Goal: Transaction & Acquisition: Purchase product/service

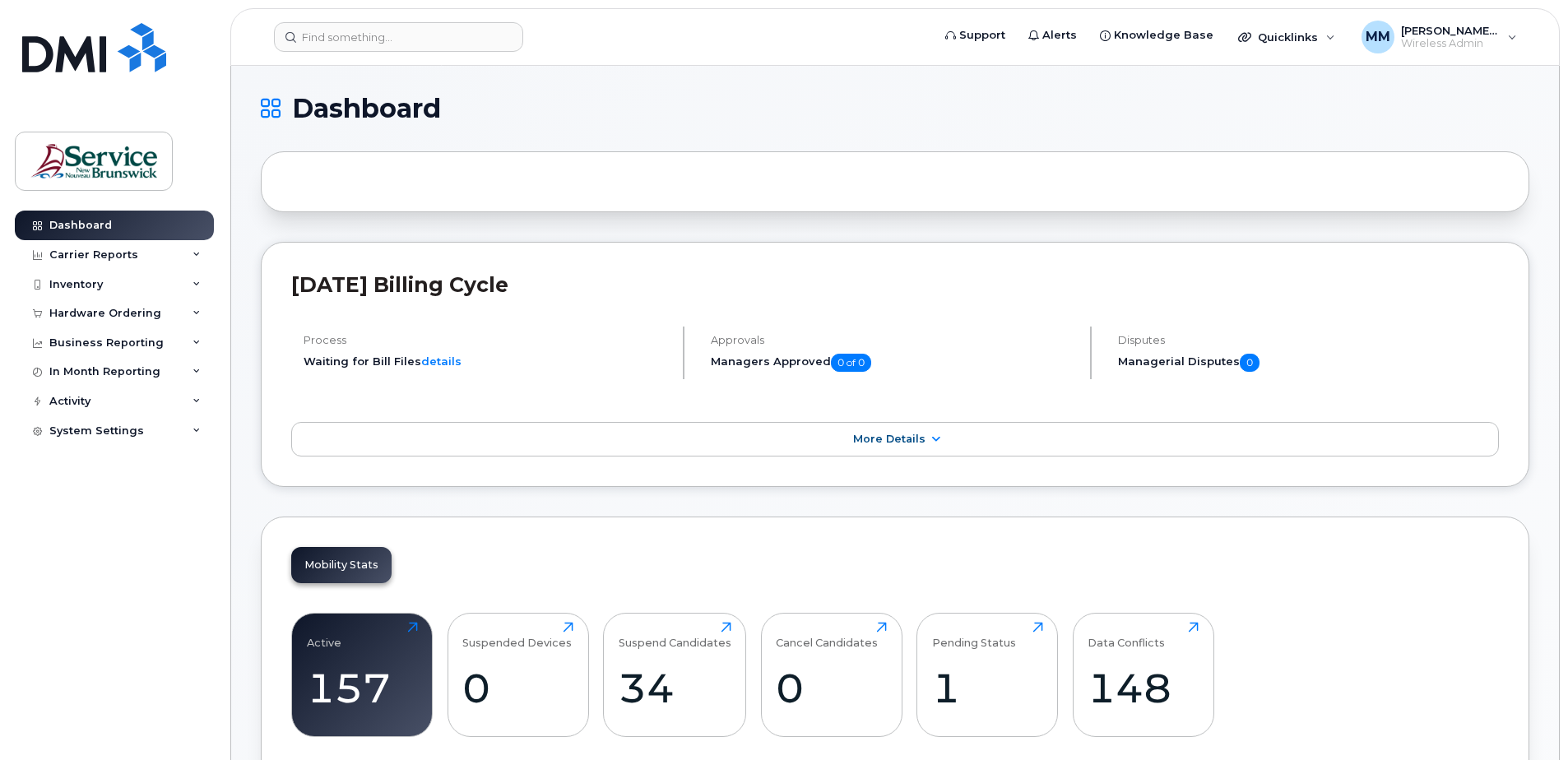
click at [1248, 573] on div "Mobility Stats Active 157 Click to view more Suspended Devices 0 Click to view …" at bounding box center [895, 655] width 1269 height 279
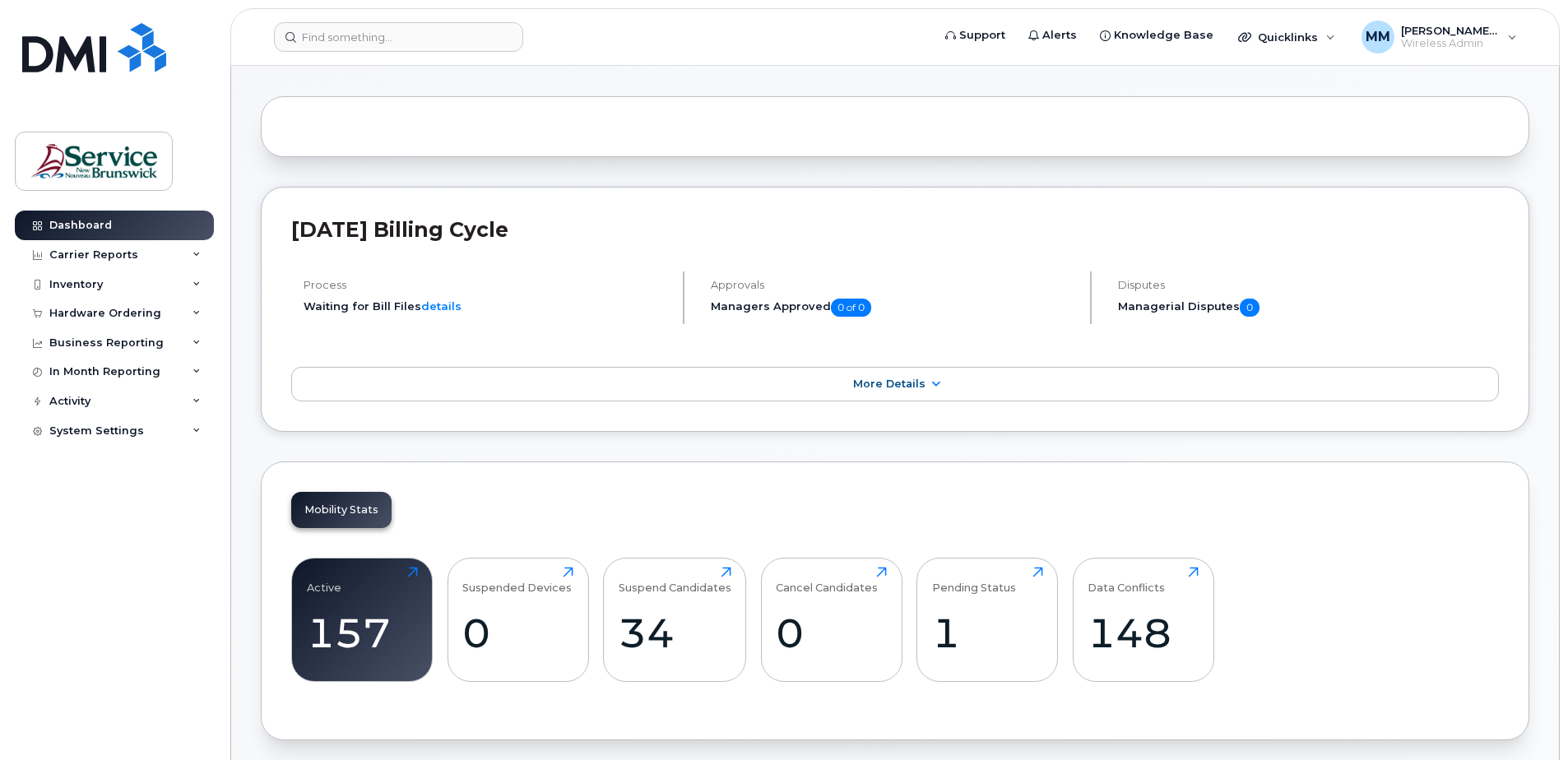
scroll to position [164, 0]
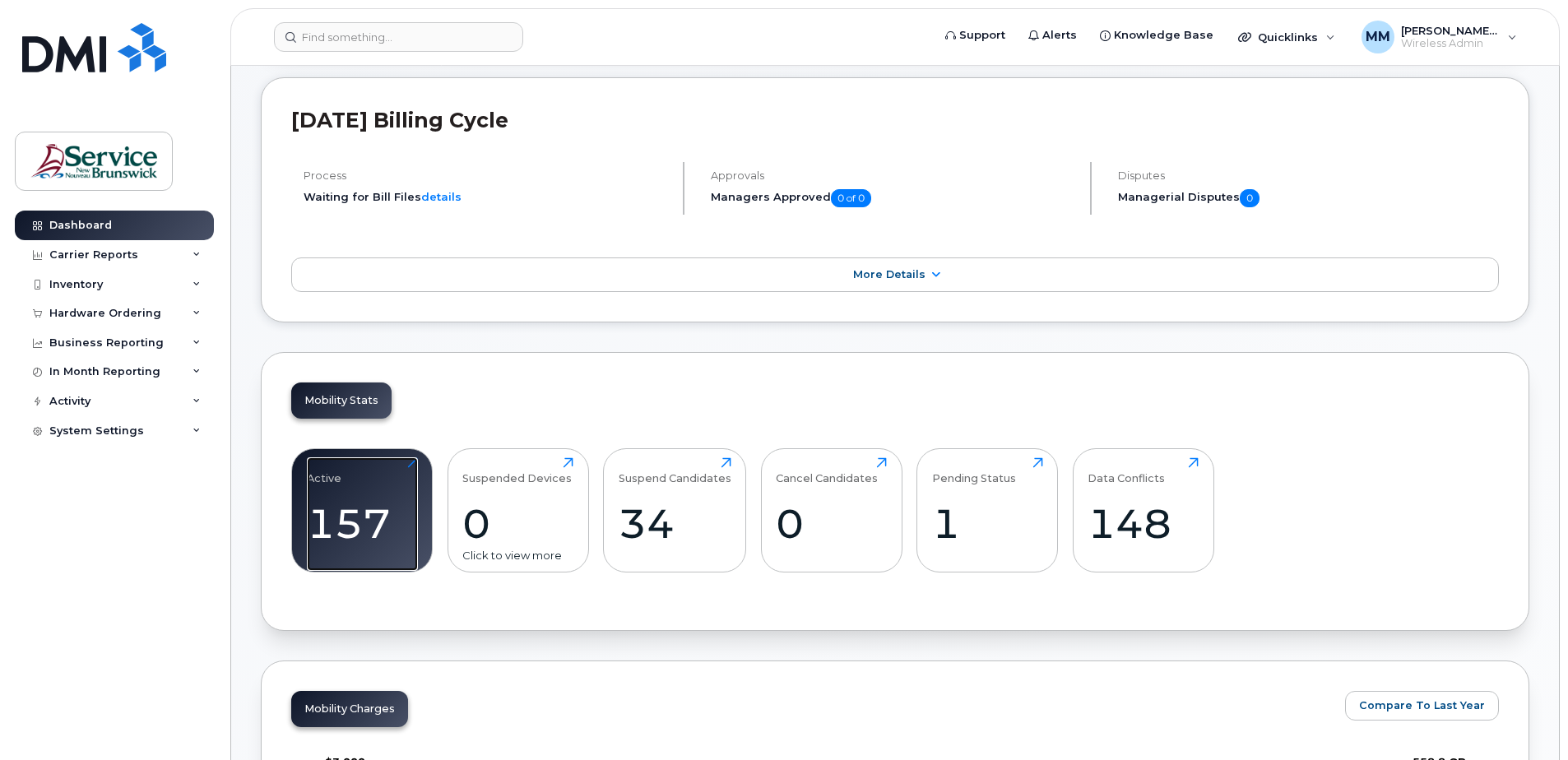
click at [396, 509] on div "157" at bounding box center [363, 523] width 111 height 48
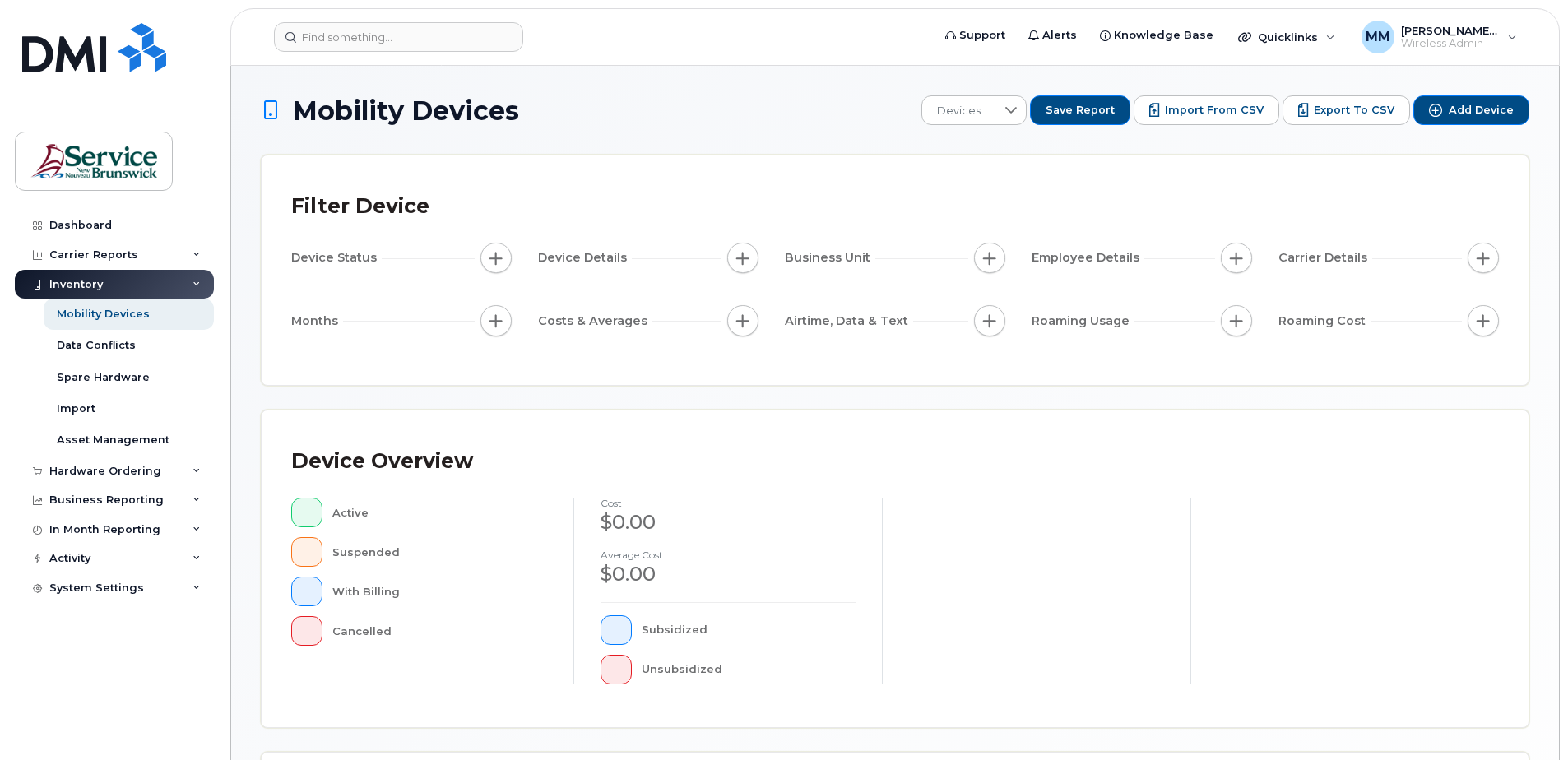
click at [667, 113] on h1 "Mobility Devices" at bounding box center [587, 110] width 652 height 28
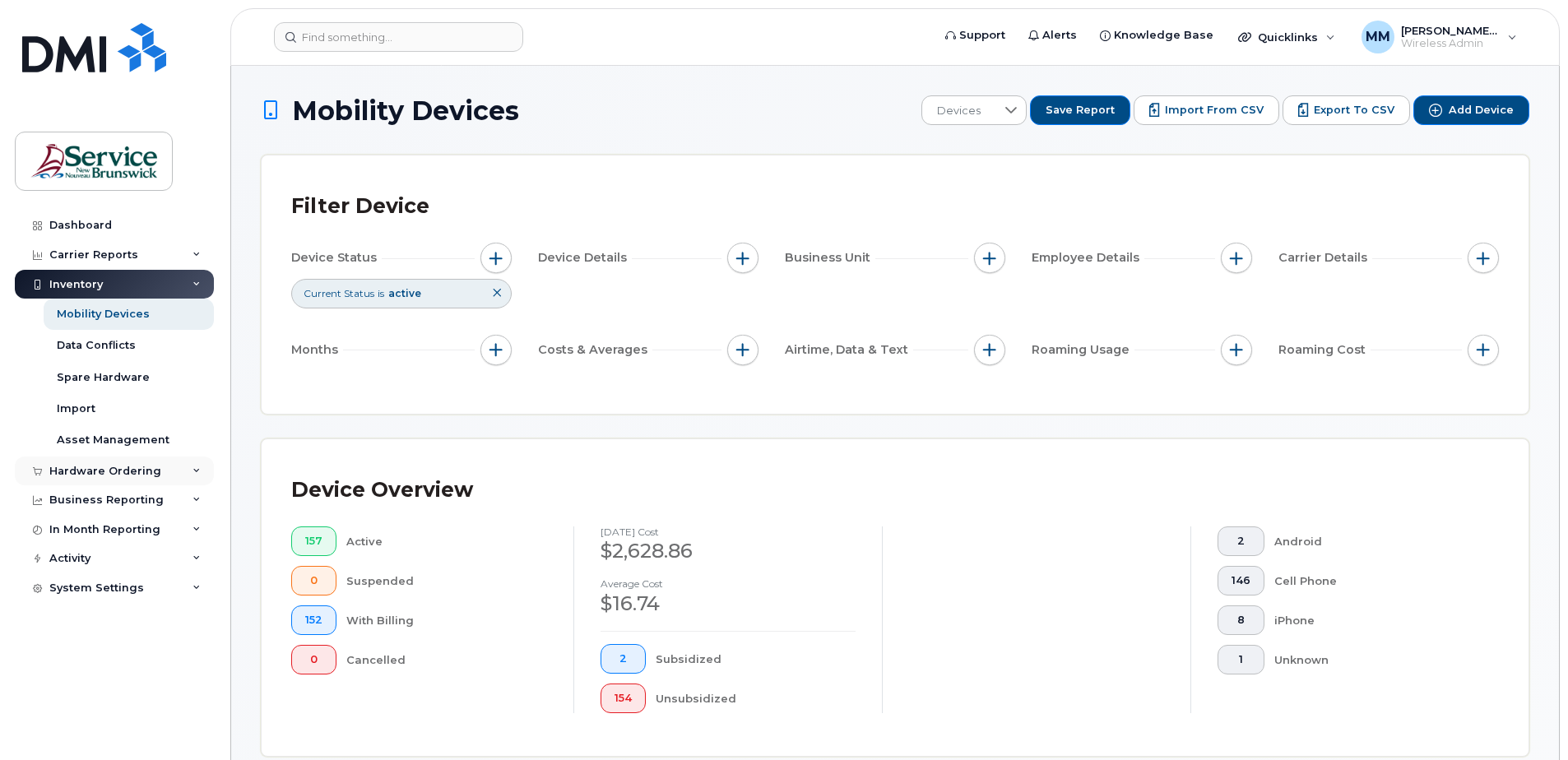
click at [116, 474] on div "Hardware Ordering" at bounding box center [105, 471] width 111 height 13
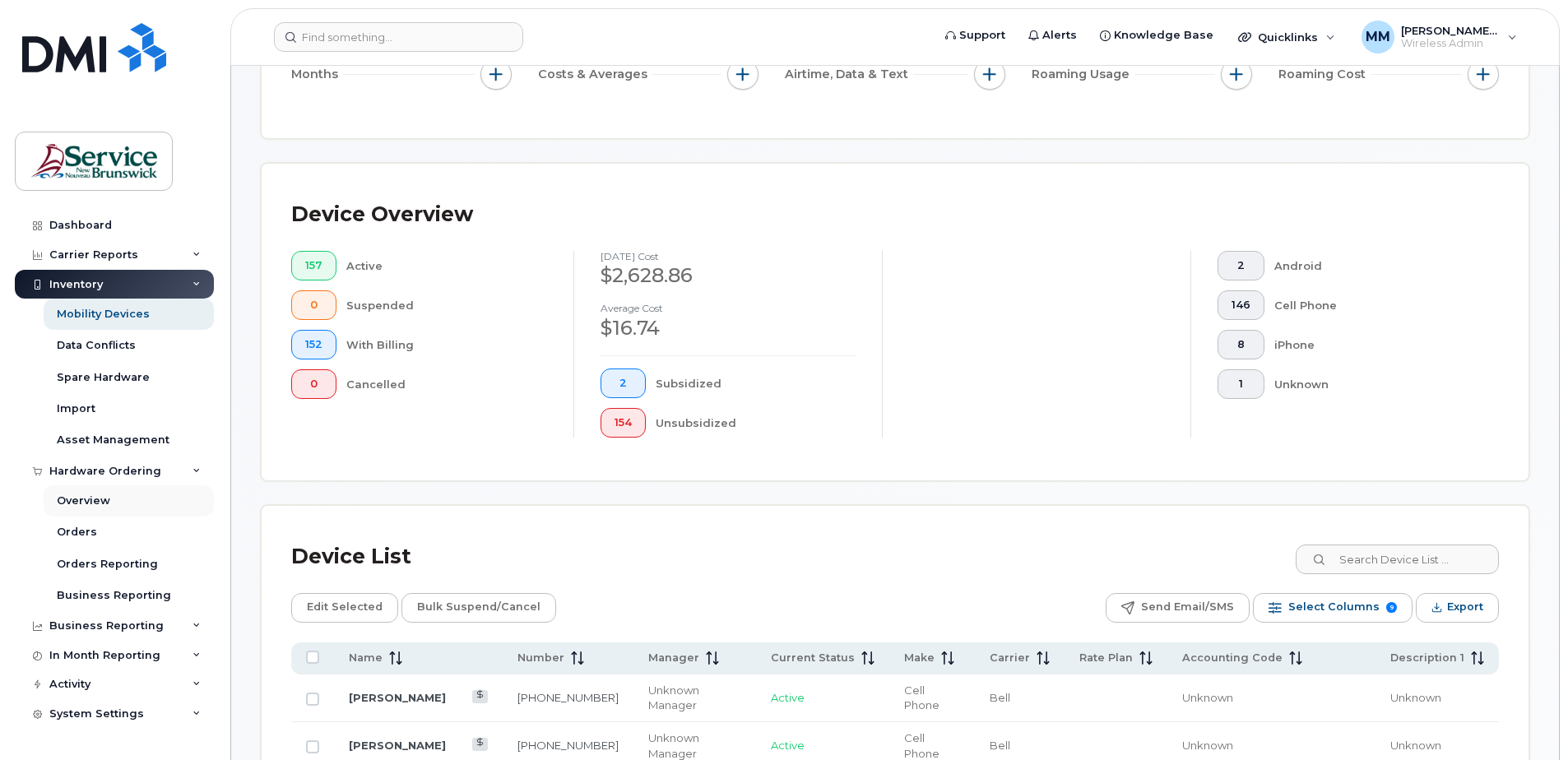
scroll to position [329, 0]
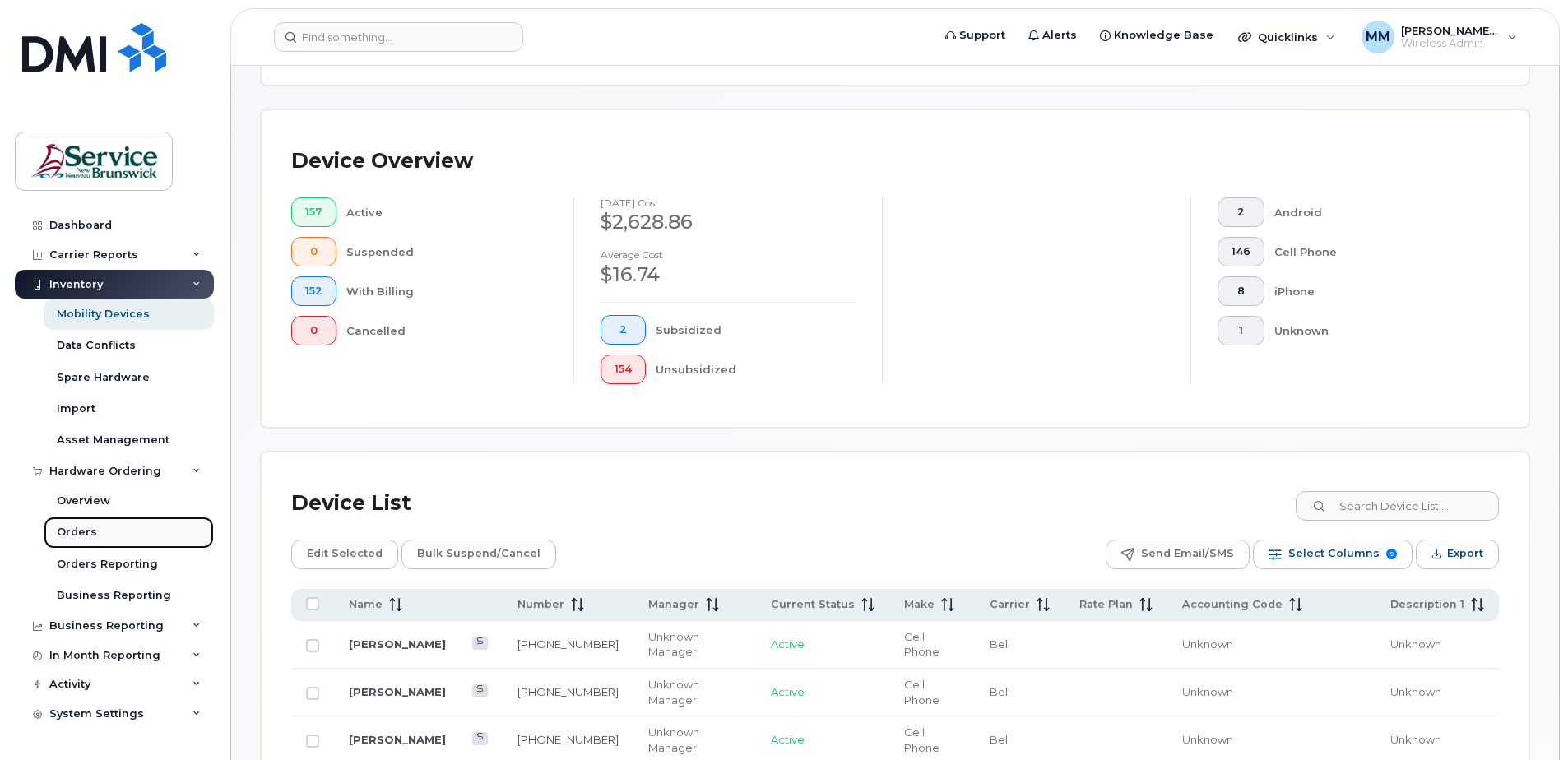
click at [111, 535] on link "Orders" at bounding box center [128, 532] width 170 height 31
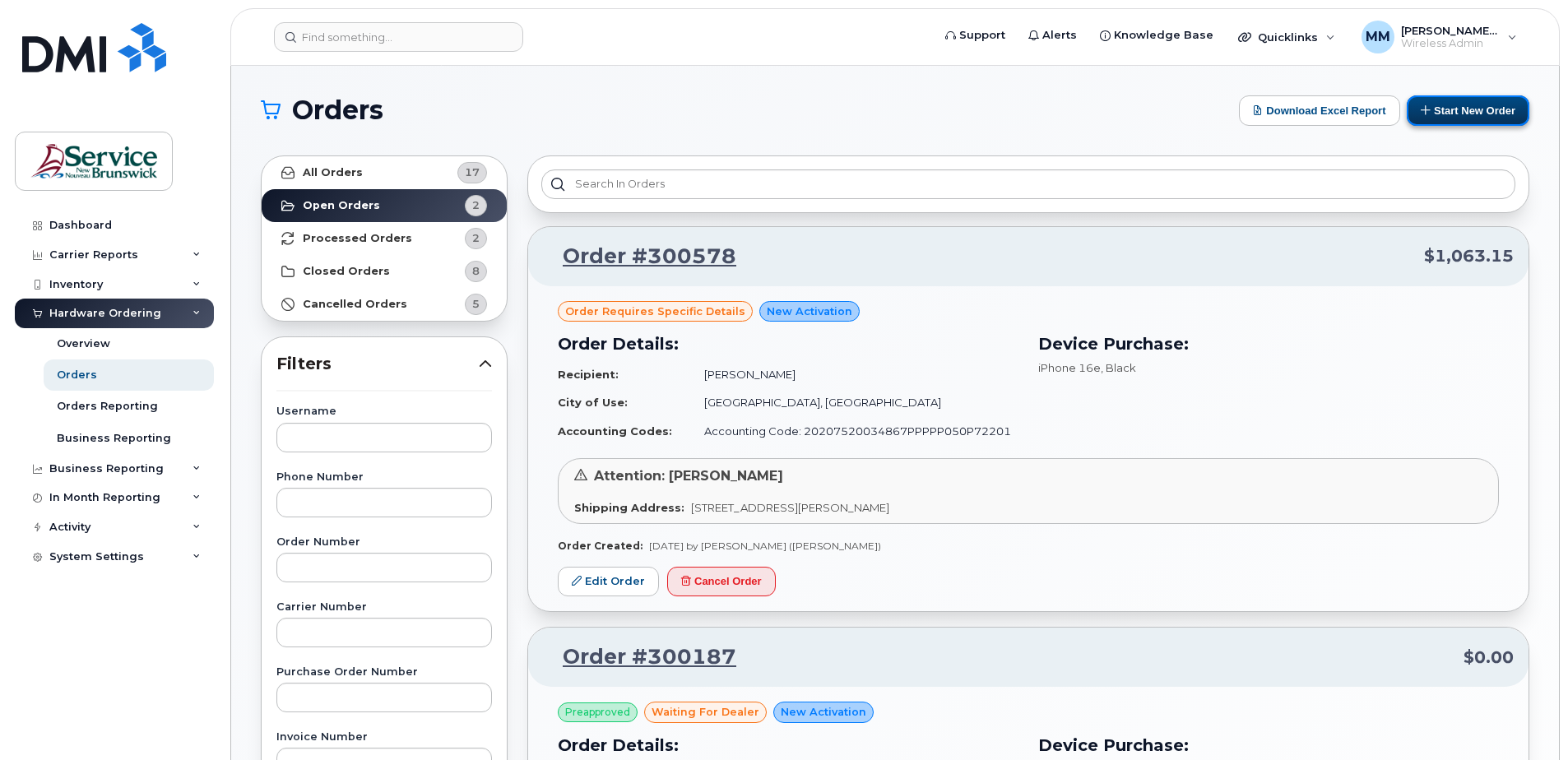
click at [1499, 115] on button "Start New Order" at bounding box center [1468, 110] width 123 height 30
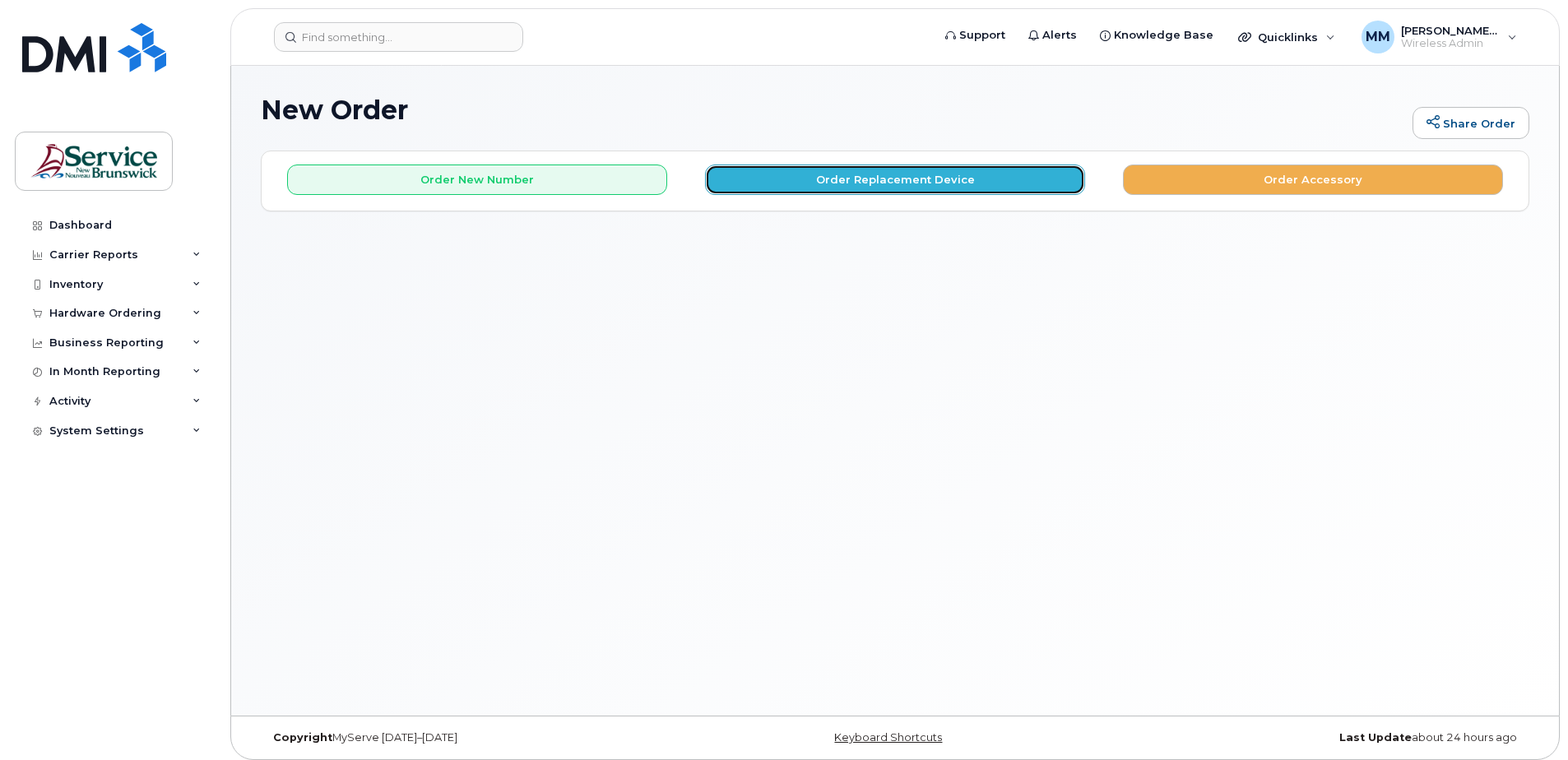
click at [839, 185] on button "Order Replacement Device" at bounding box center [895, 179] width 380 height 30
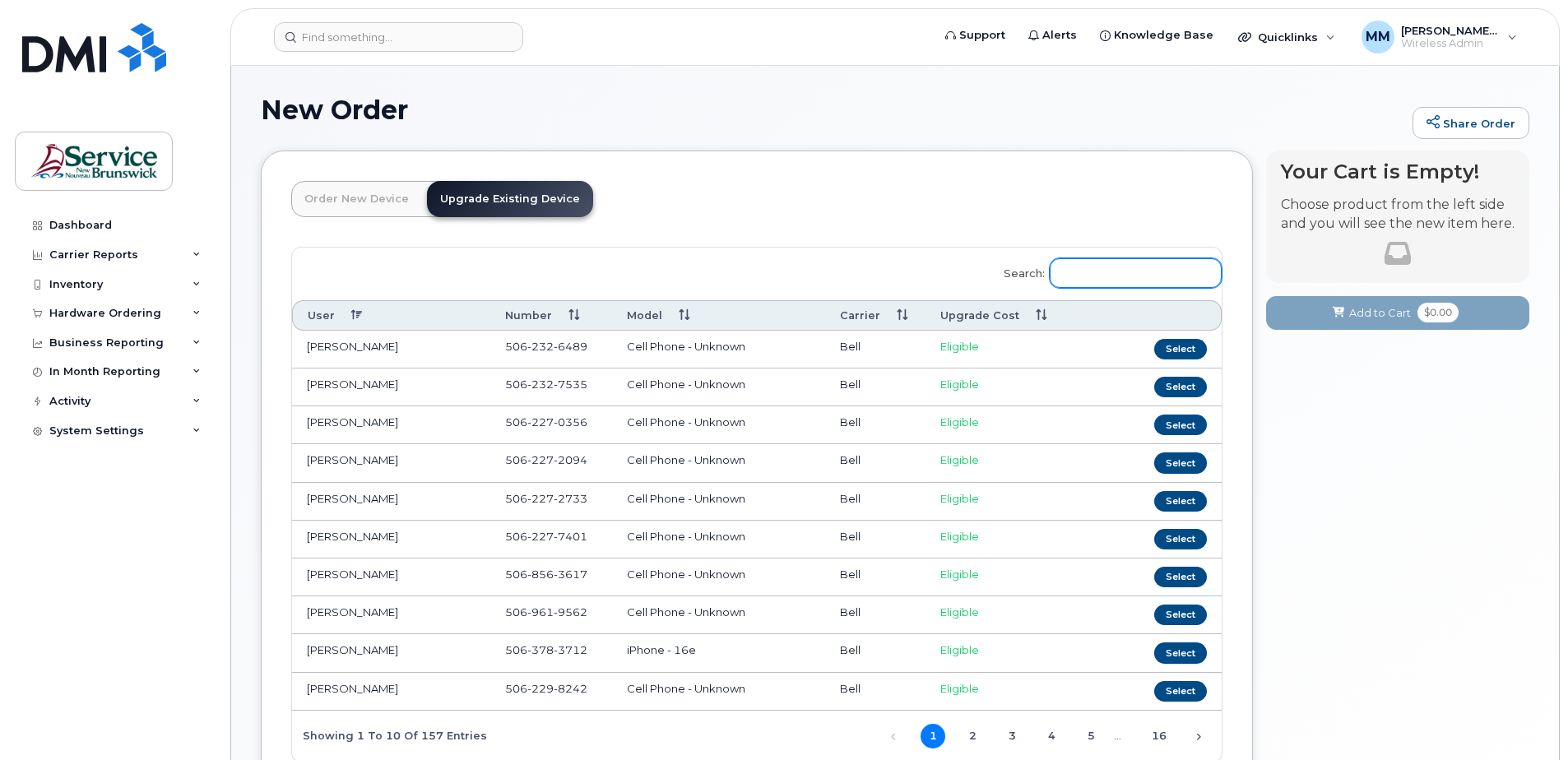
click at [1126, 270] on input "Search:" at bounding box center [1135, 272] width 172 height 29
type input "c"
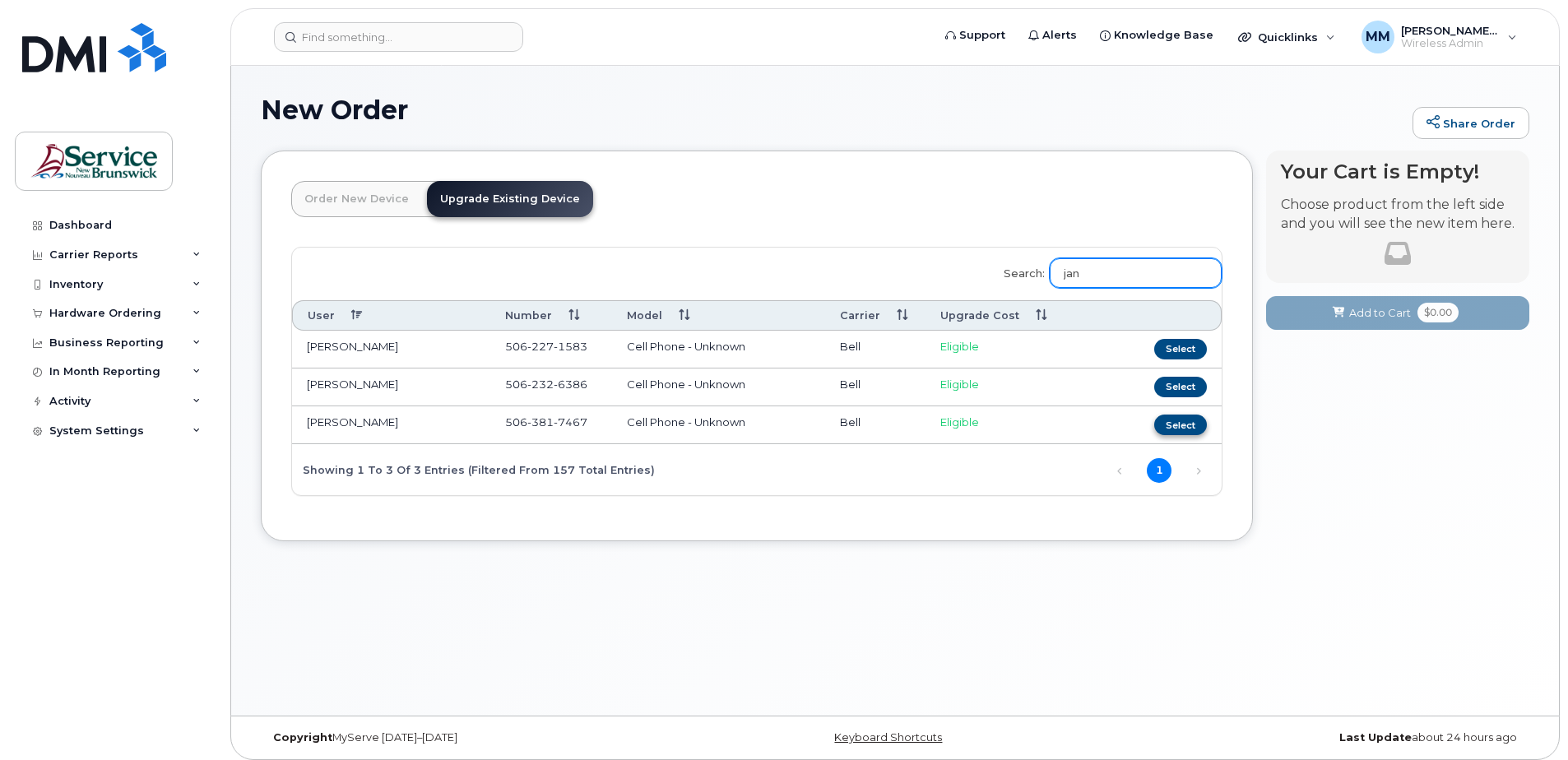
type input "jan"
click at [1191, 431] on button "Select" at bounding box center [1181, 425] width 53 height 21
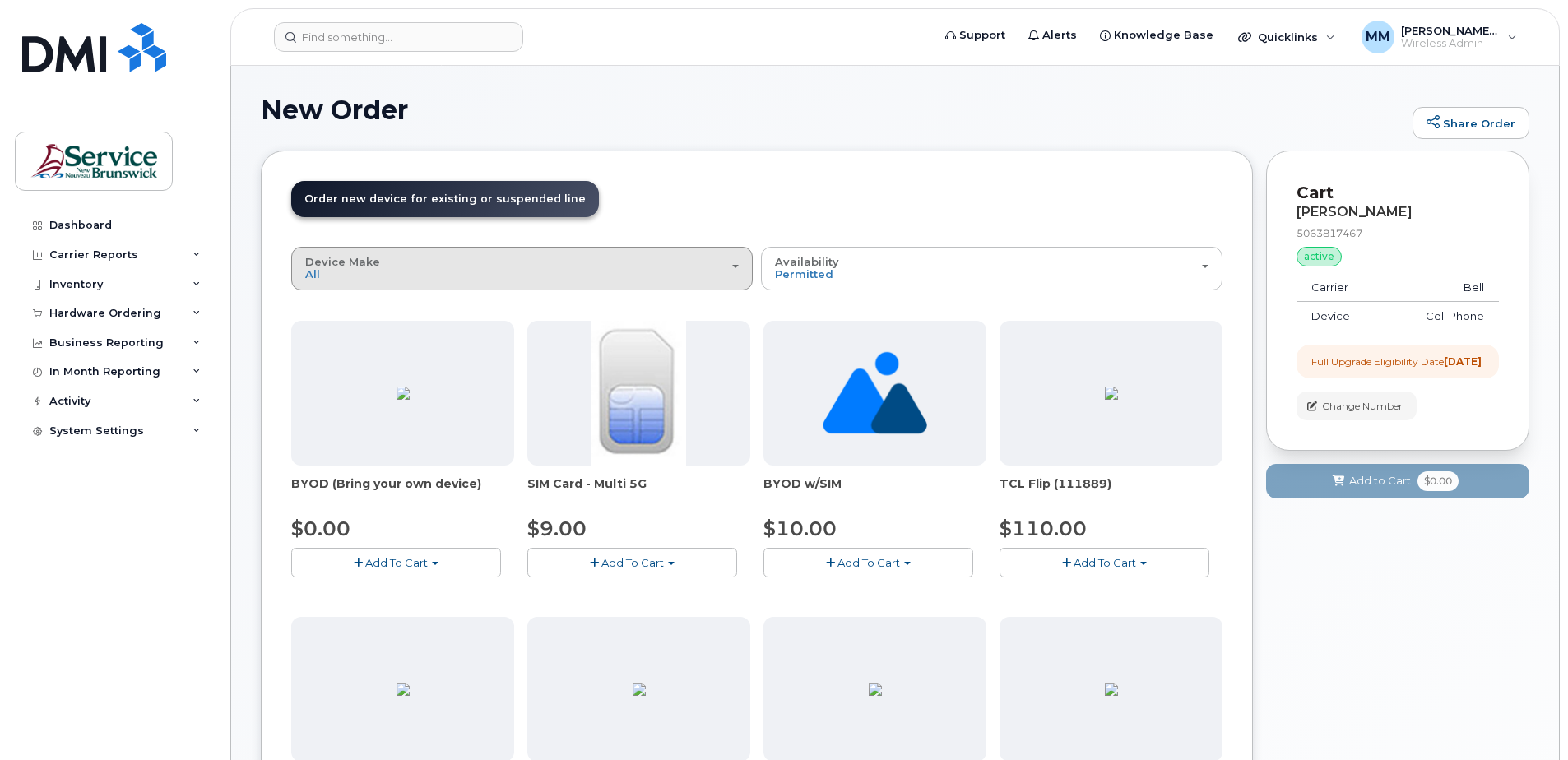
click at [664, 259] on div "Device Make All Aircard Android Cell Phone iPhone Tablet Unknown" at bounding box center [521, 268] width 434 height 25
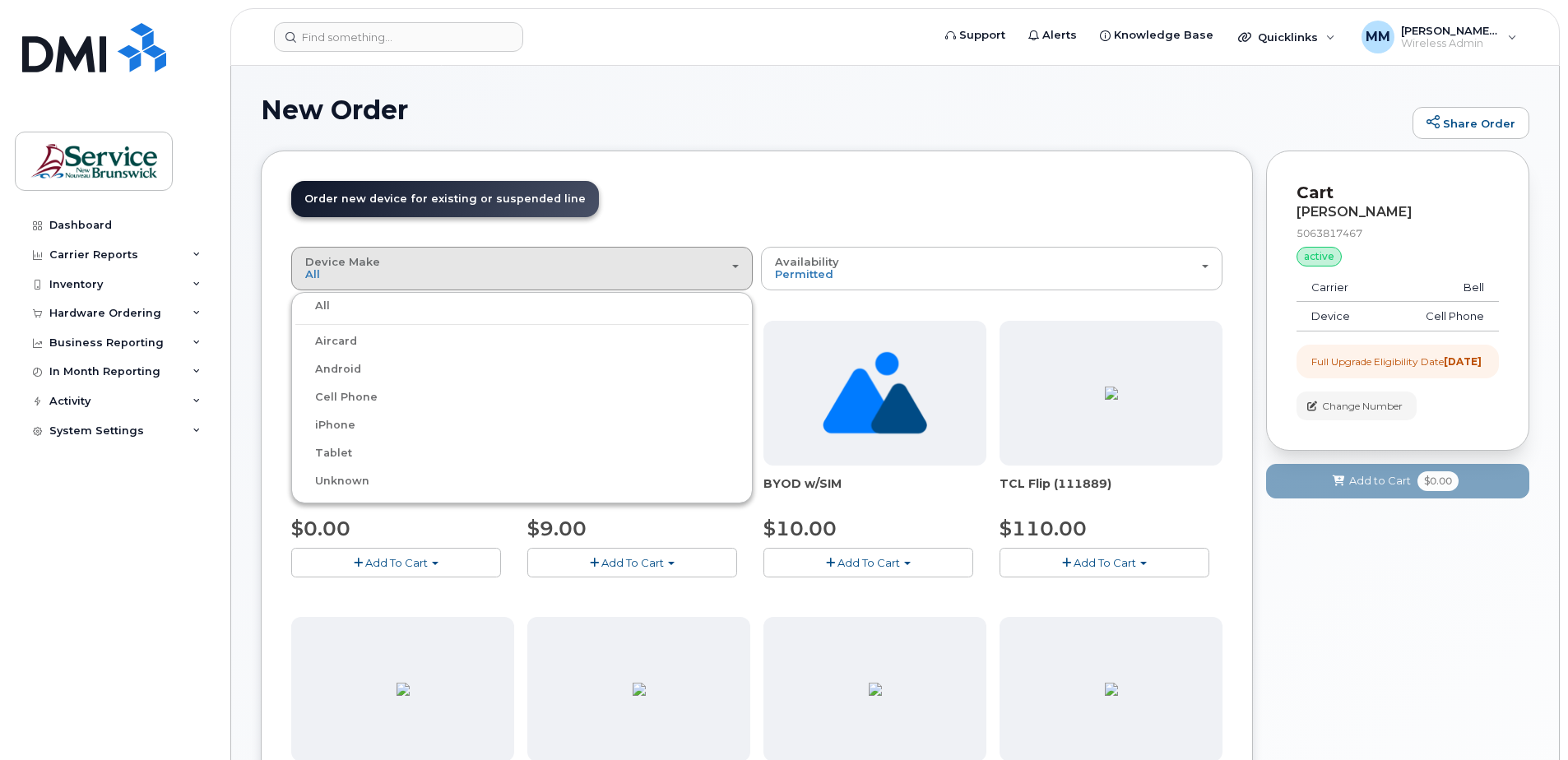
click at [334, 428] on label "iPhone" at bounding box center [326, 425] width 60 height 20
click at [0, 0] on input "iPhone" at bounding box center [0, 0] width 0 height 0
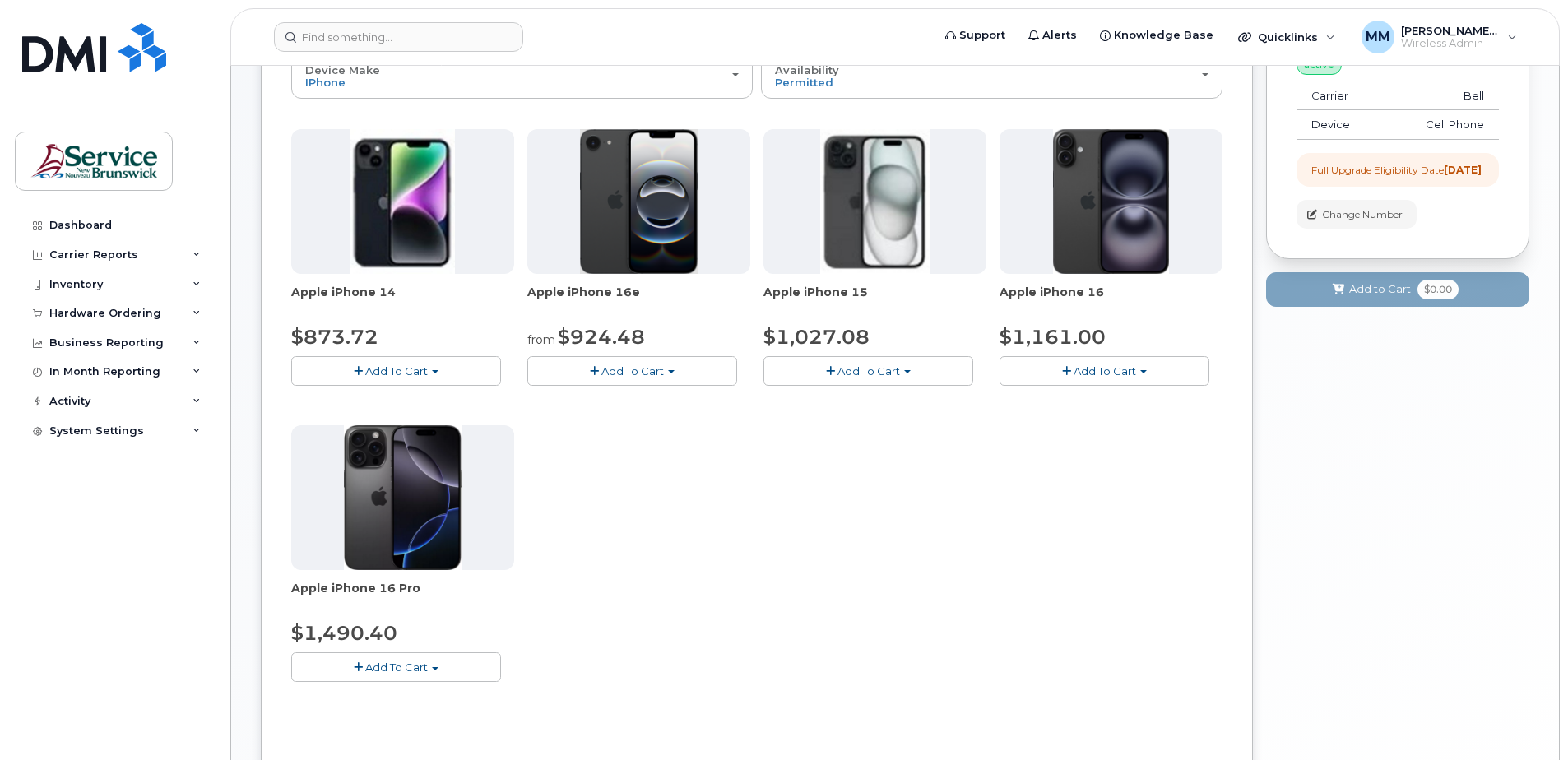
scroll to position [246, 0]
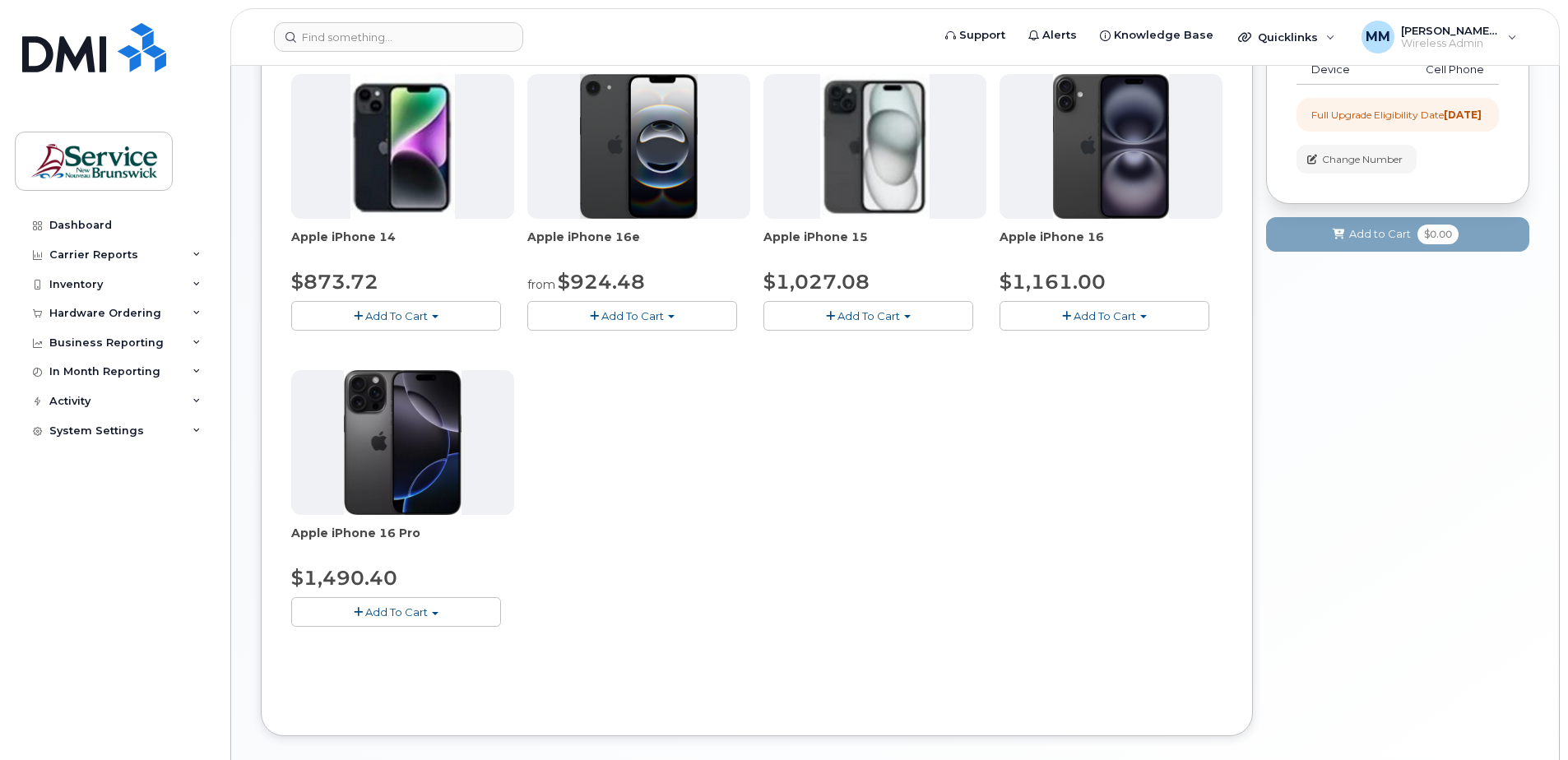
click at [461, 618] on button "Add To Cart" at bounding box center [396, 611] width 210 height 28
click at [665, 534] on div "Apple iPhone 14 $873.72 Add To Cart Model Midnight 128 GB is available $873.72 …" at bounding box center [757, 363] width 931 height 579
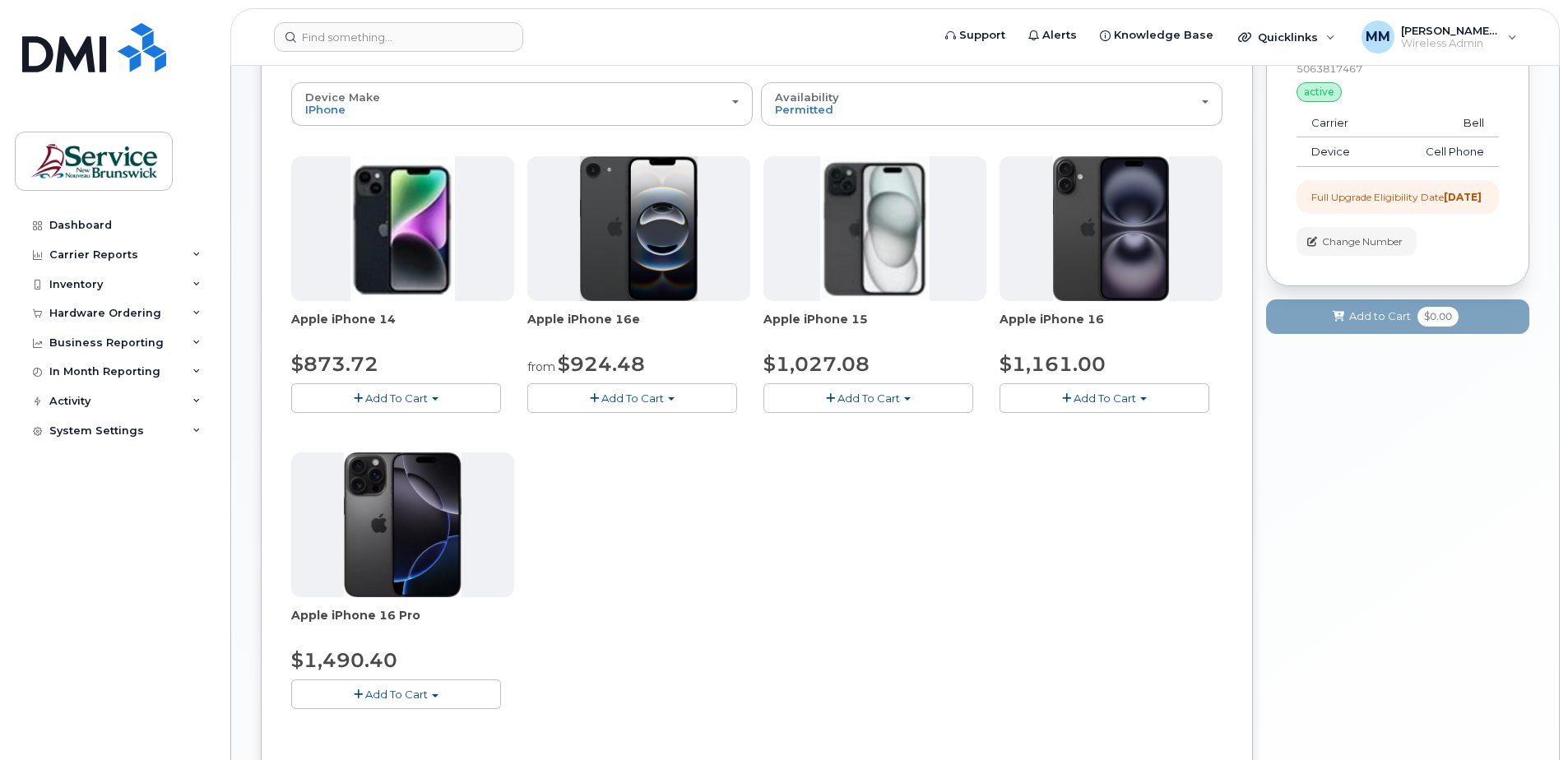
click at [1064, 404] on button "Add To Cart" at bounding box center [1104, 397] width 210 height 28
click at [938, 523] on div "Apple iPhone 14 $873.72 Add To Cart Model Midnight 128 GB is available $873.72 …" at bounding box center [757, 445] width 931 height 579
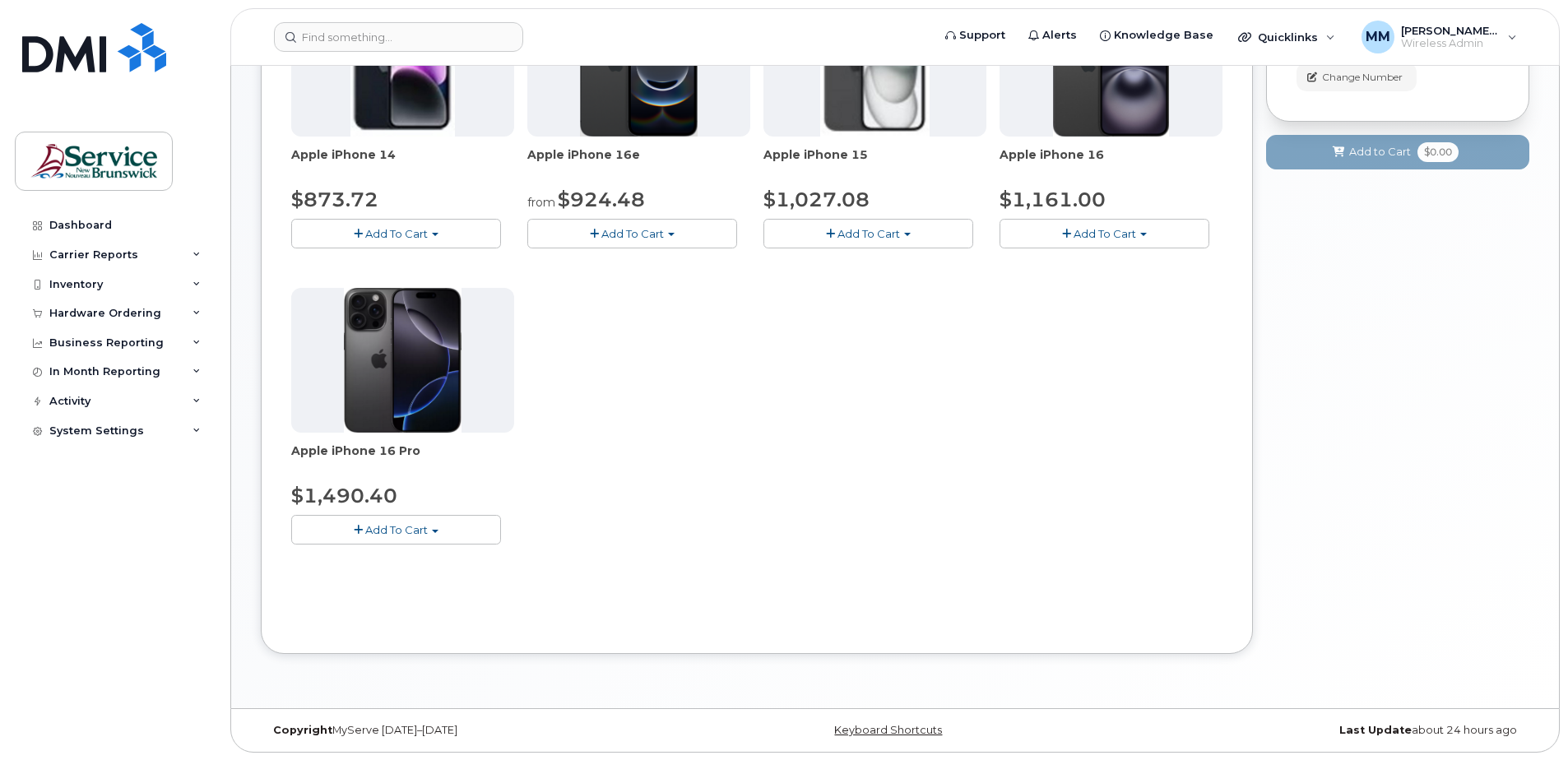
scroll to position [329, 0]
click at [123, 616] on div "Dashboard Carrier Reports Monthly Billing Data Daily Data Pooling Data Behavior…" at bounding box center [116, 472] width 203 height 524
drag, startPoint x: 1278, startPoint y: 448, endPoint x: 1253, endPoint y: 411, distance: 44.7
click at [1278, 446] on div "Your Cart is Empty! Choose product from the left side and you will see the new …" at bounding box center [1397, 248] width 264 height 856
click at [1353, 446] on div "Your Cart is Empty! Choose product from the left side and you will see the new …" at bounding box center [1397, 248] width 264 height 856
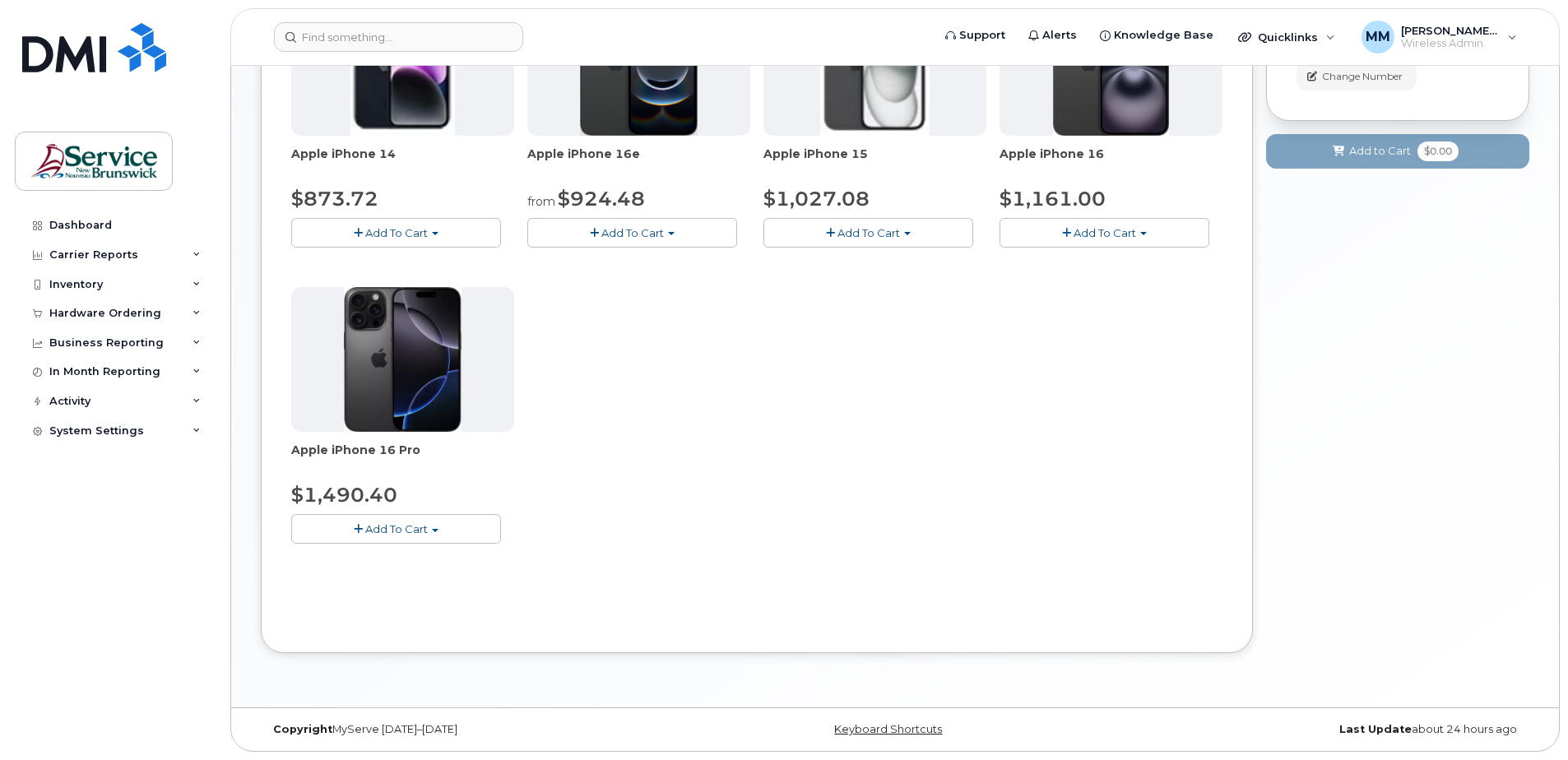
click at [1361, 379] on div "Your Cart is Empty! Choose product from the left side and you will see the new …" at bounding box center [1397, 248] width 264 height 856
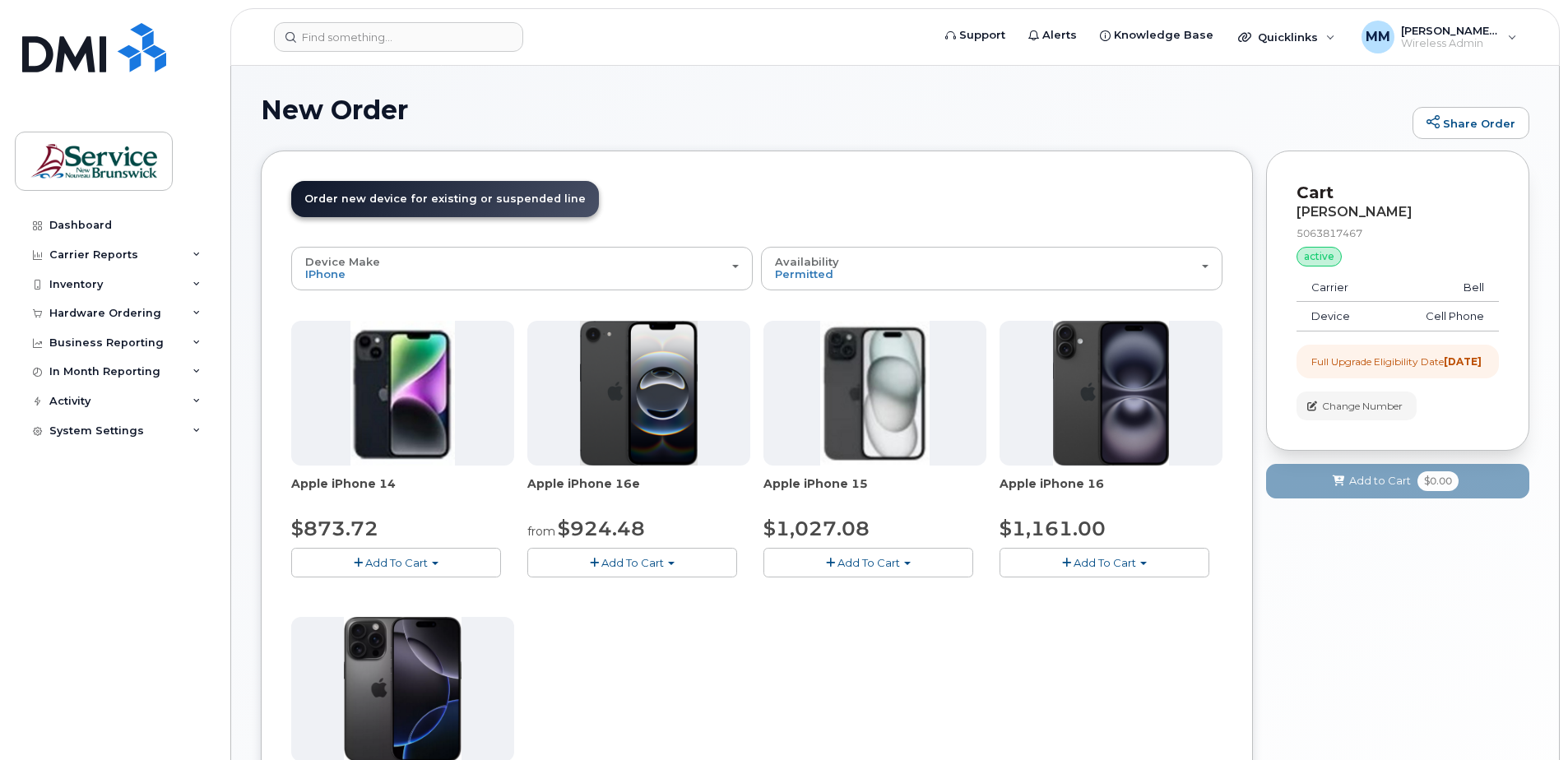
click at [614, 296] on div "Device Make All Aircard Android Cell Phone iPhone Tablet Unknown All Aircard An…" at bounding box center [757, 572] width 931 height 652
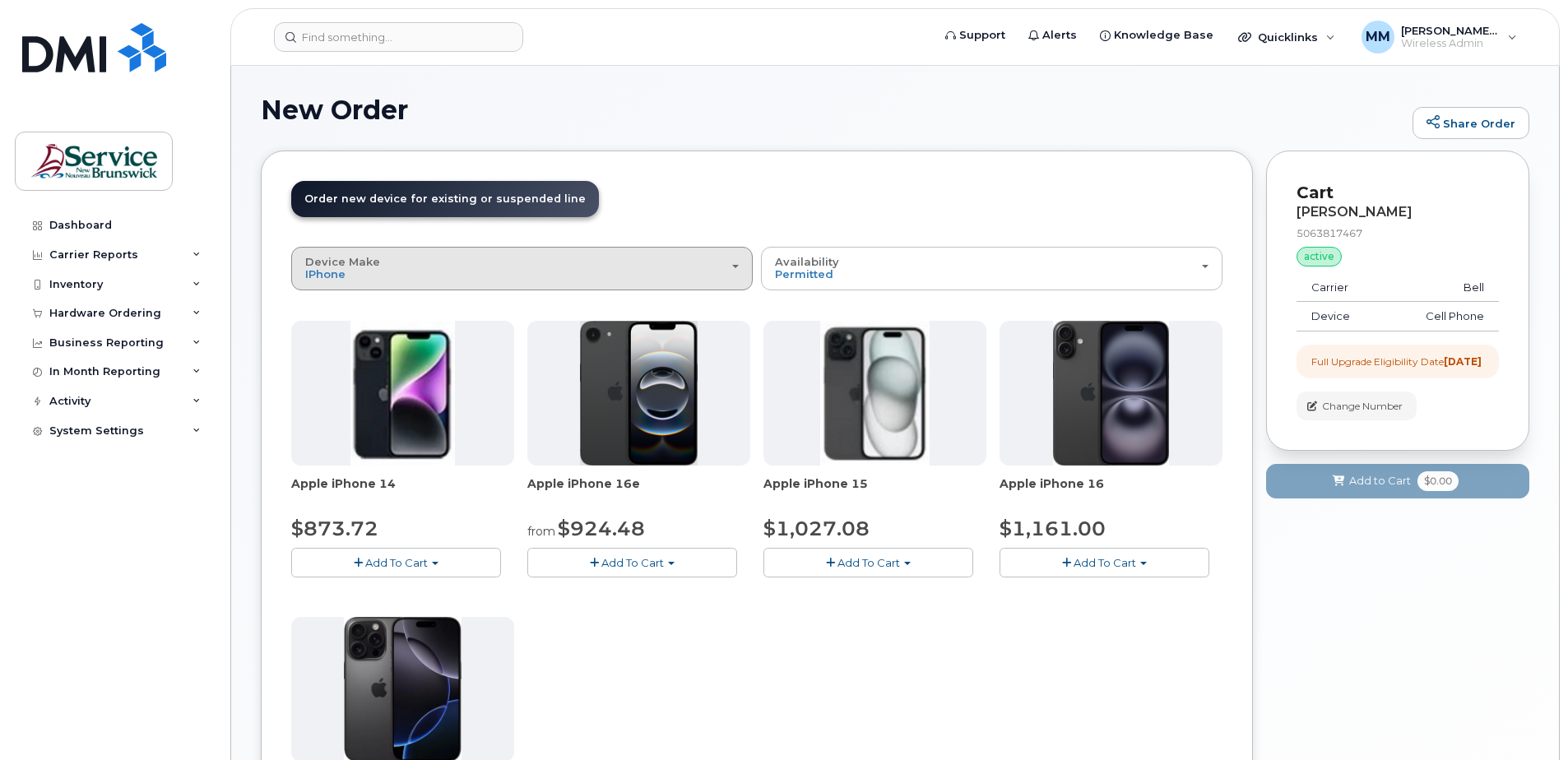
click at [615, 283] on button "Device Make All Aircard Android Cell Phone iPhone Tablet Unknown" at bounding box center [521, 267] width 461 height 42
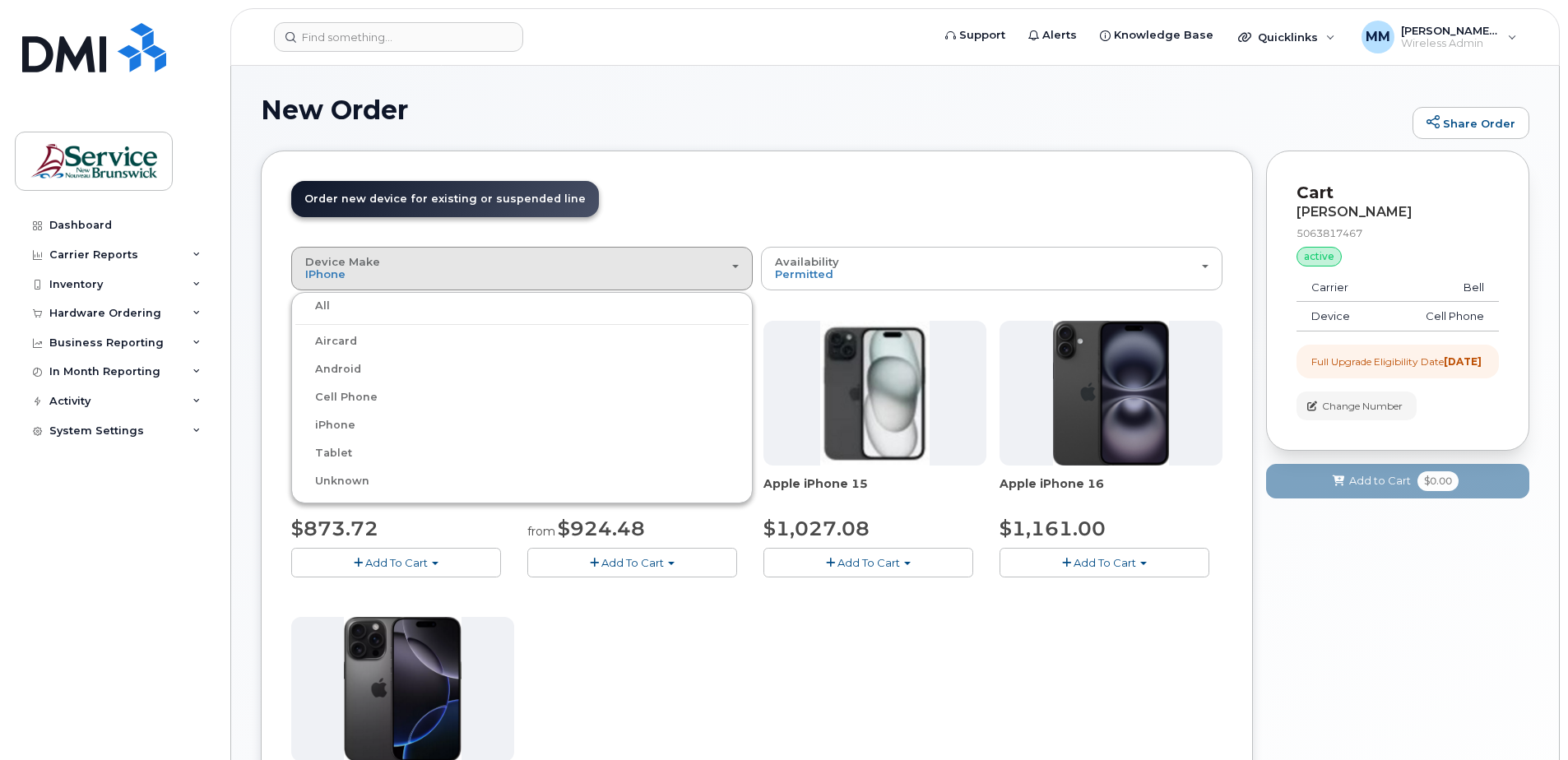
click at [329, 305] on div "All" at bounding box center [522, 305] width 453 height 20
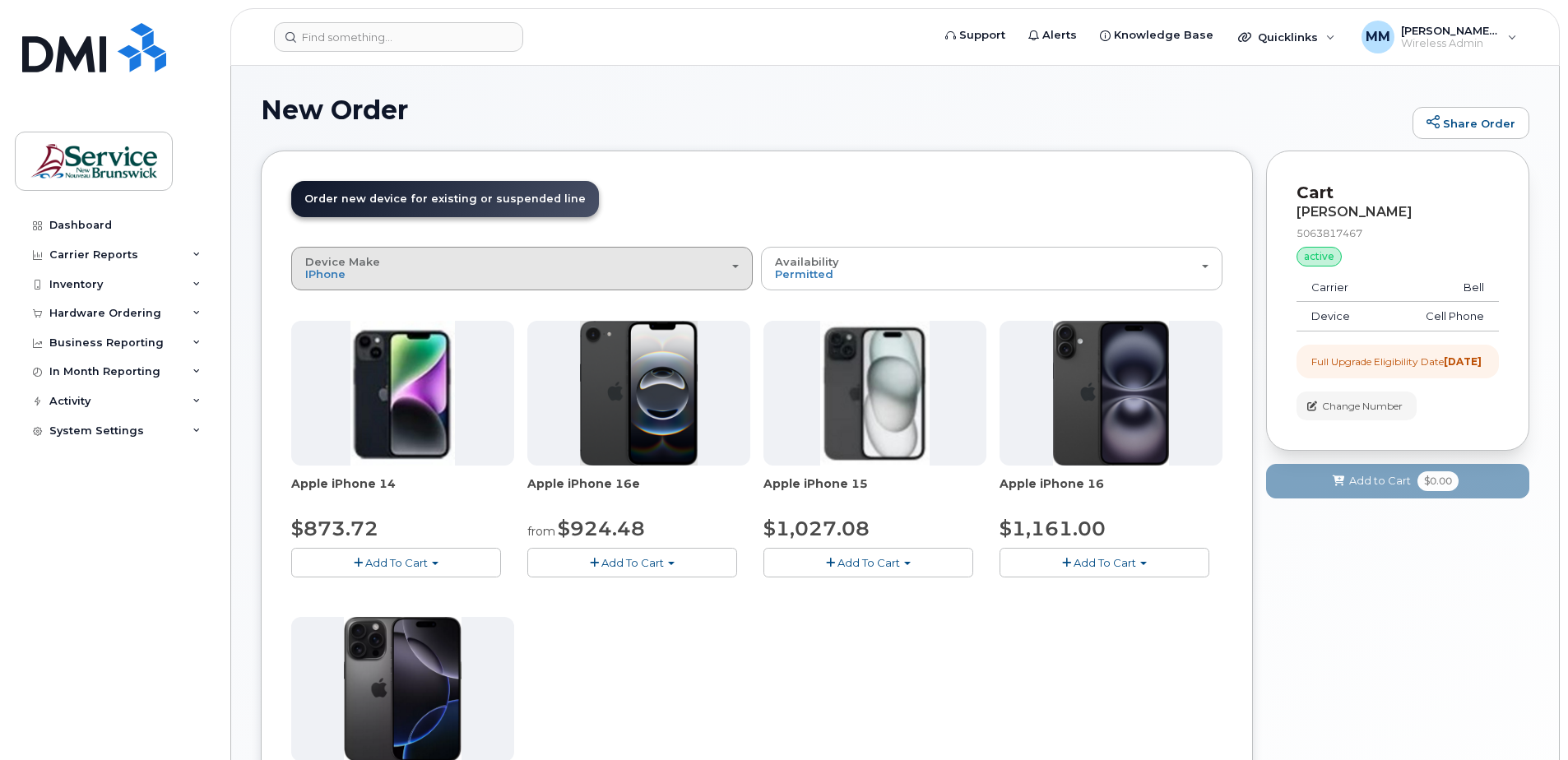
click at [566, 270] on div "Device Make All Aircard Android Cell Phone iPhone Tablet Unknown" at bounding box center [521, 268] width 434 height 25
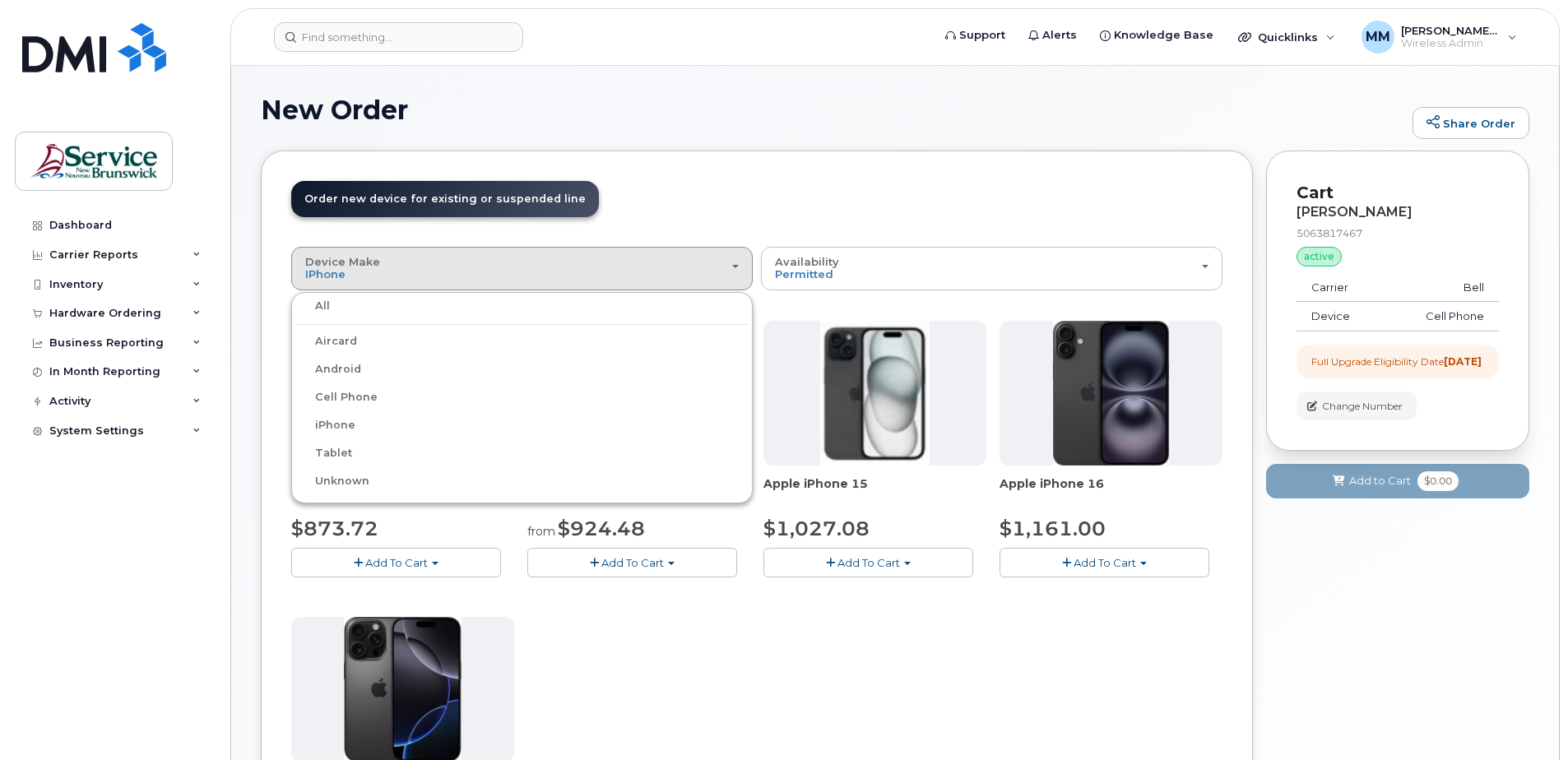
click at [316, 300] on label "All" at bounding box center [313, 305] width 35 height 20
click at [0, 0] on input "All" at bounding box center [0, 0] width 0 height 0
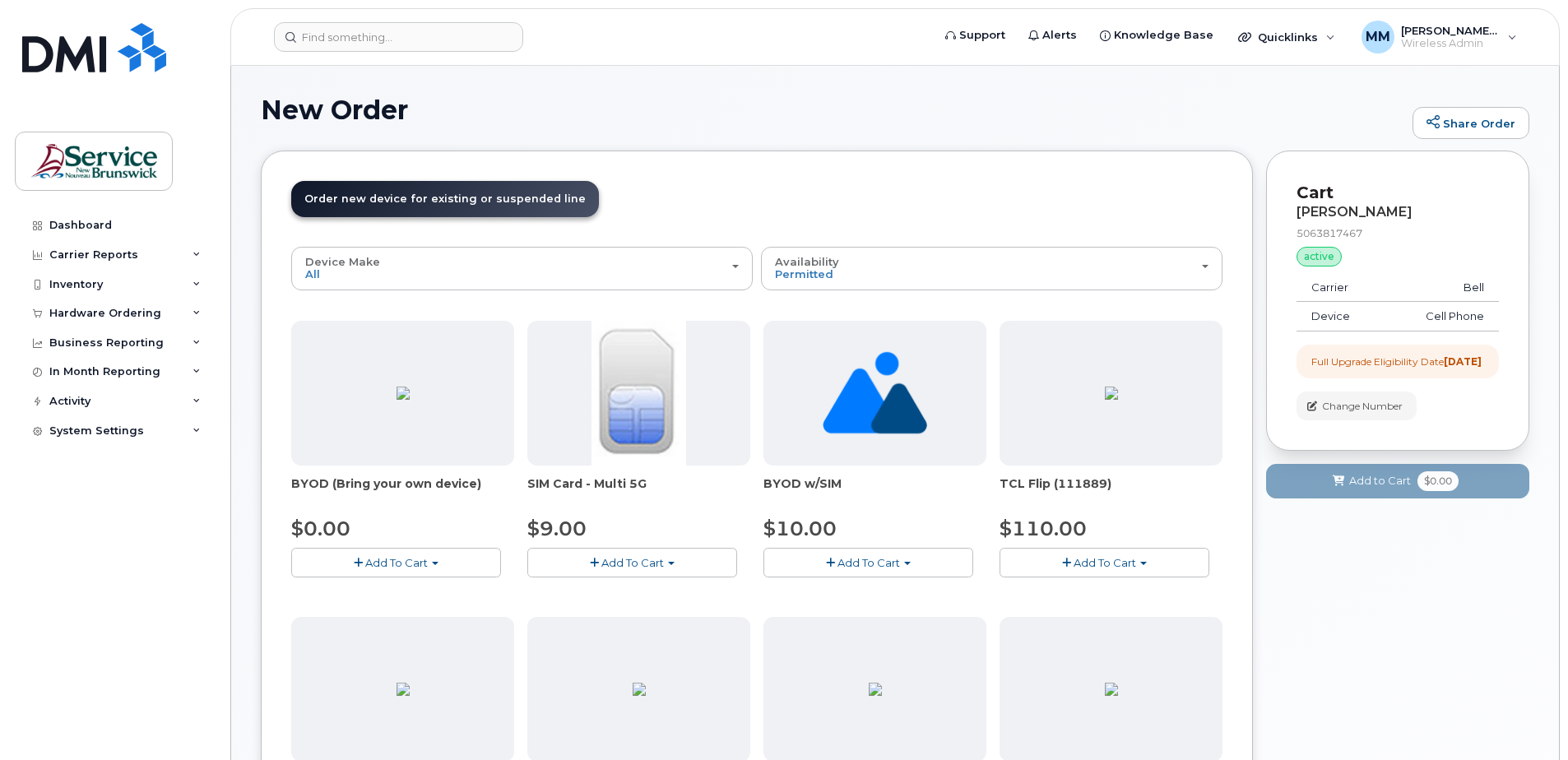
click at [749, 201] on header "Order New Device Upgrade Existing Device Order new device and new line Order ne…" at bounding box center [757, 214] width 931 height 66
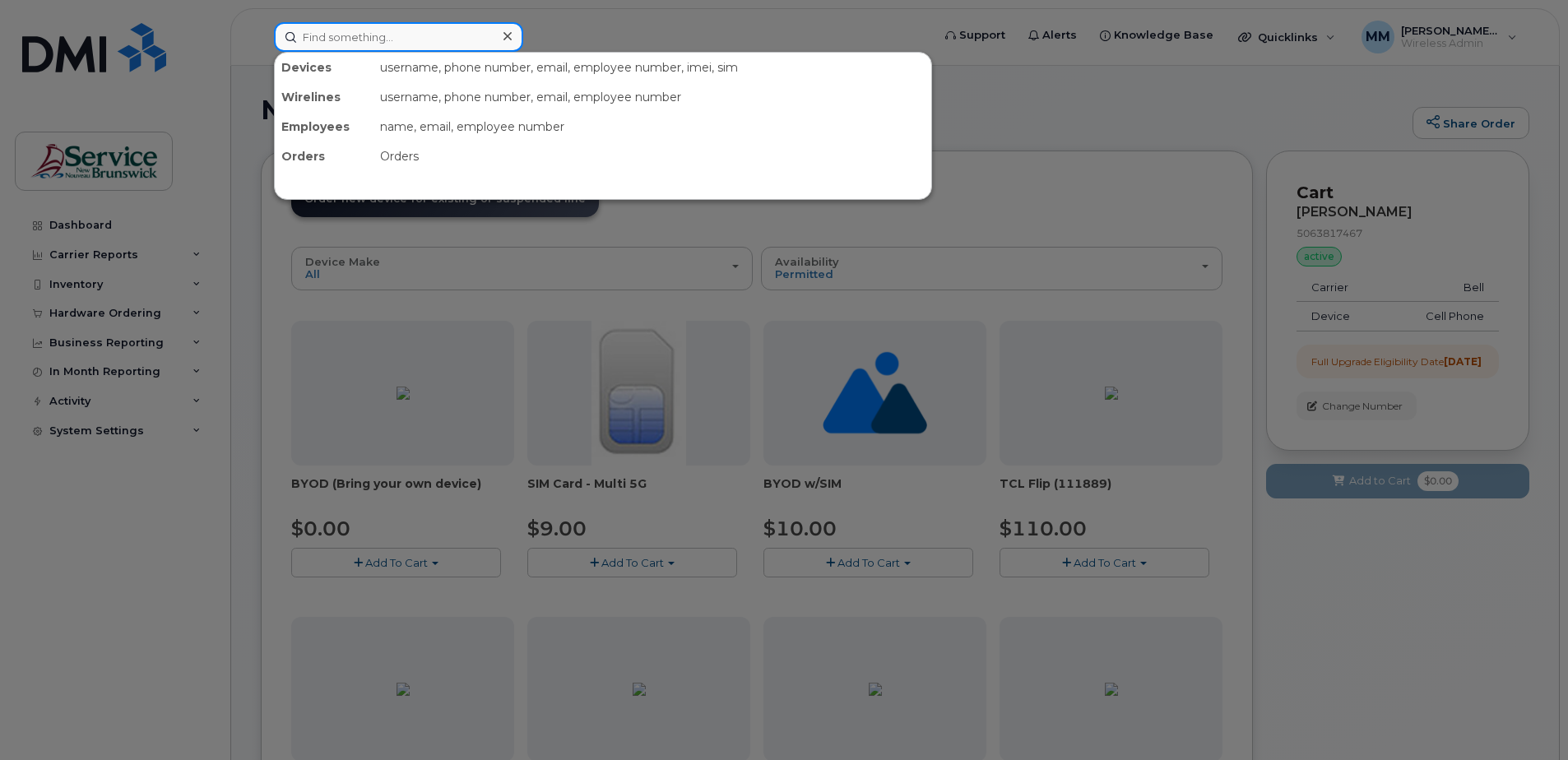
click at [457, 47] on input at bounding box center [399, 37] width 249 height 29
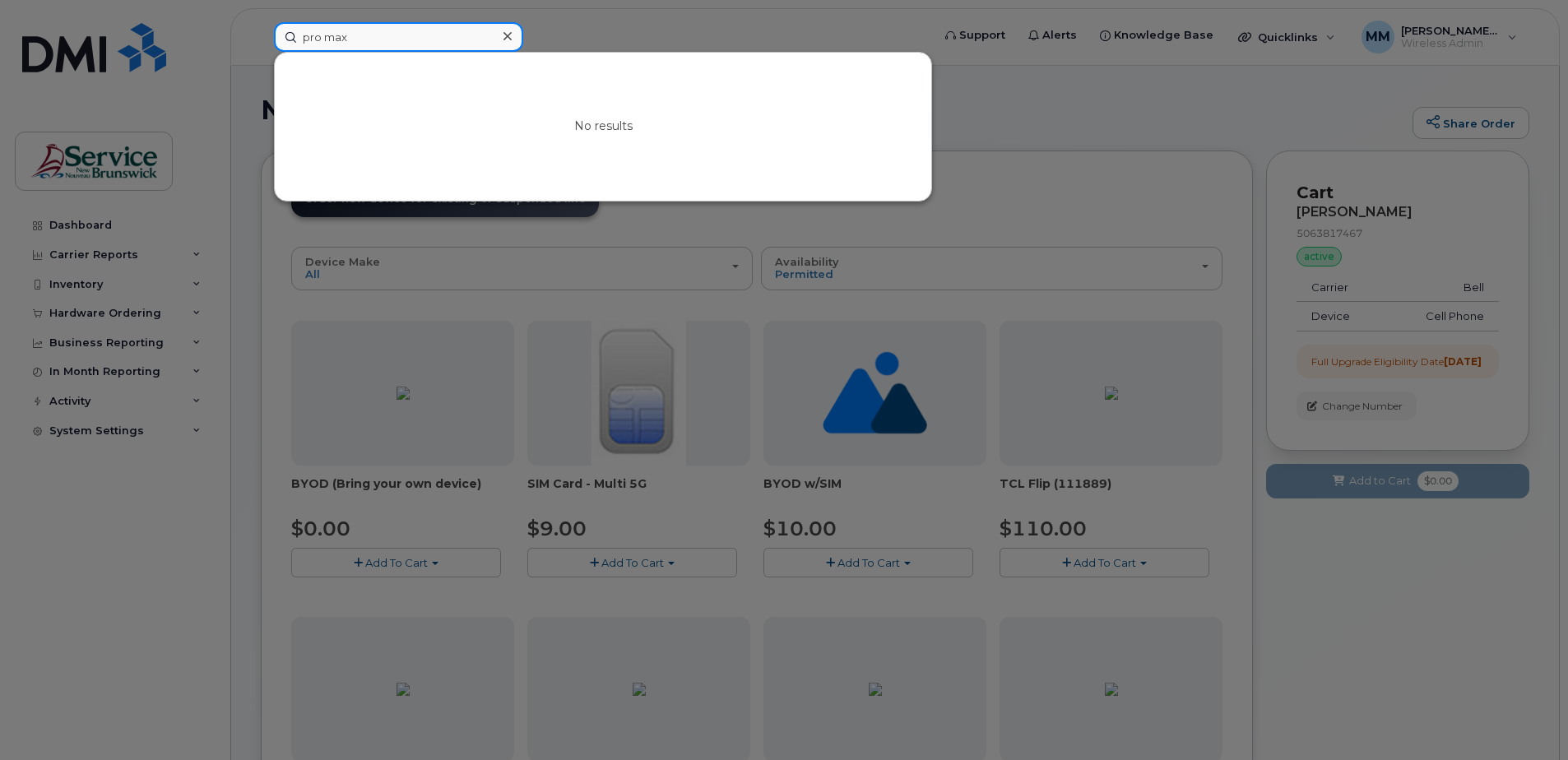
type input "pro max"
click at [829, 36] on div at bounding box center [784, 380] width 1568 height 760
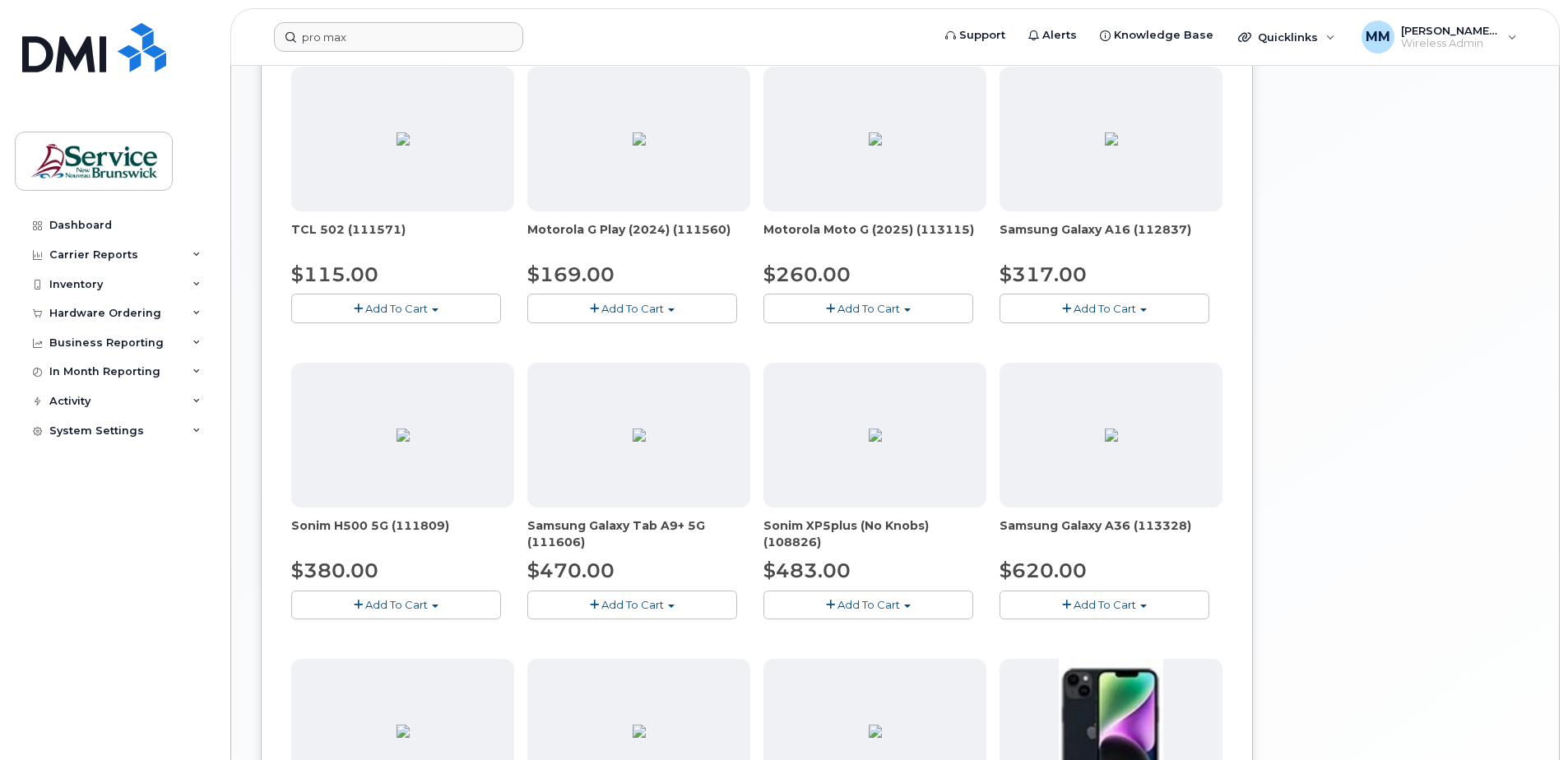
scroll to position [924, 0]
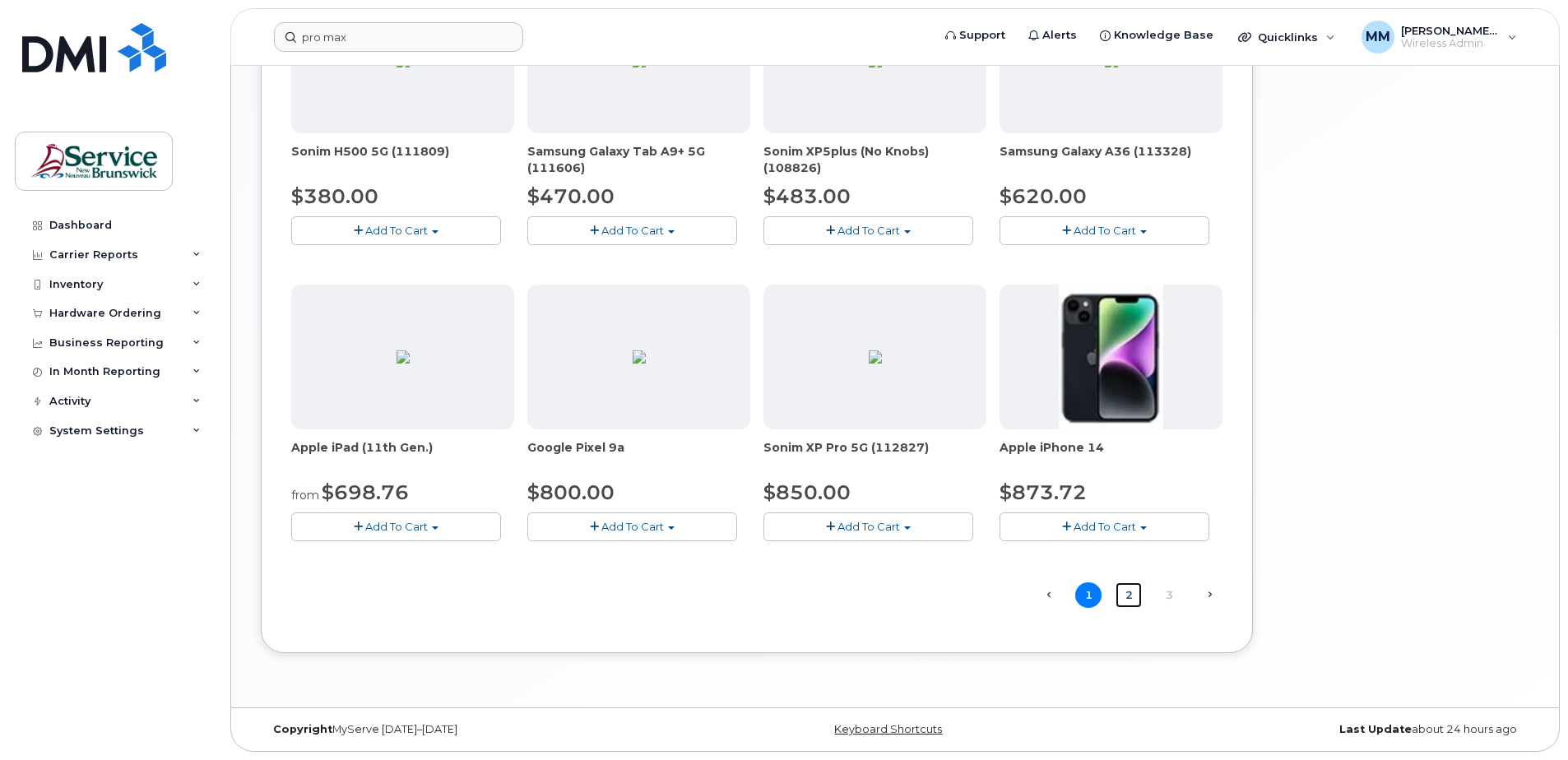
click at [1123, 598] on link "2" at bounding box center [1129, 594] width 26 height 25
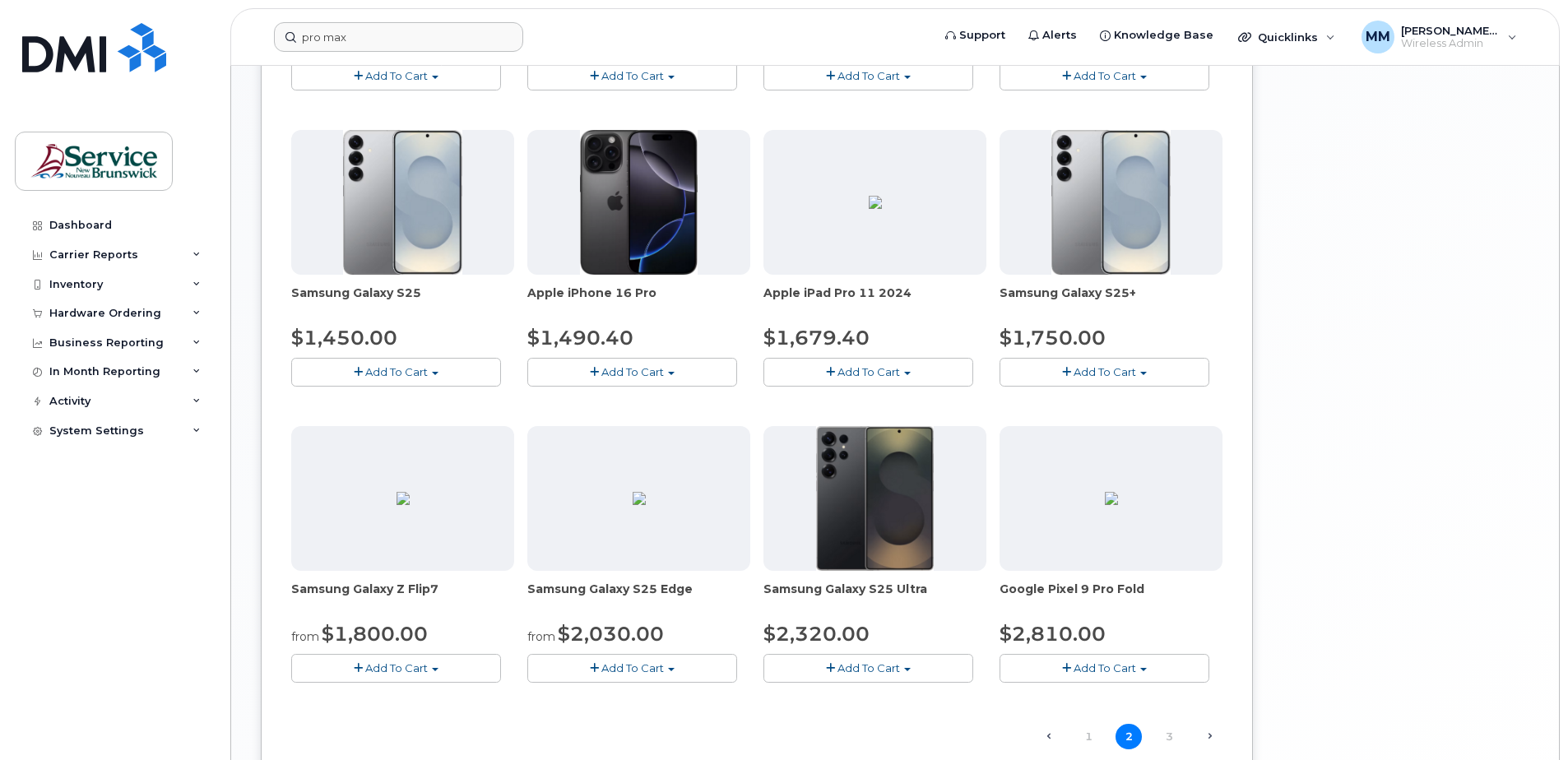
scroll to position [830, 0]
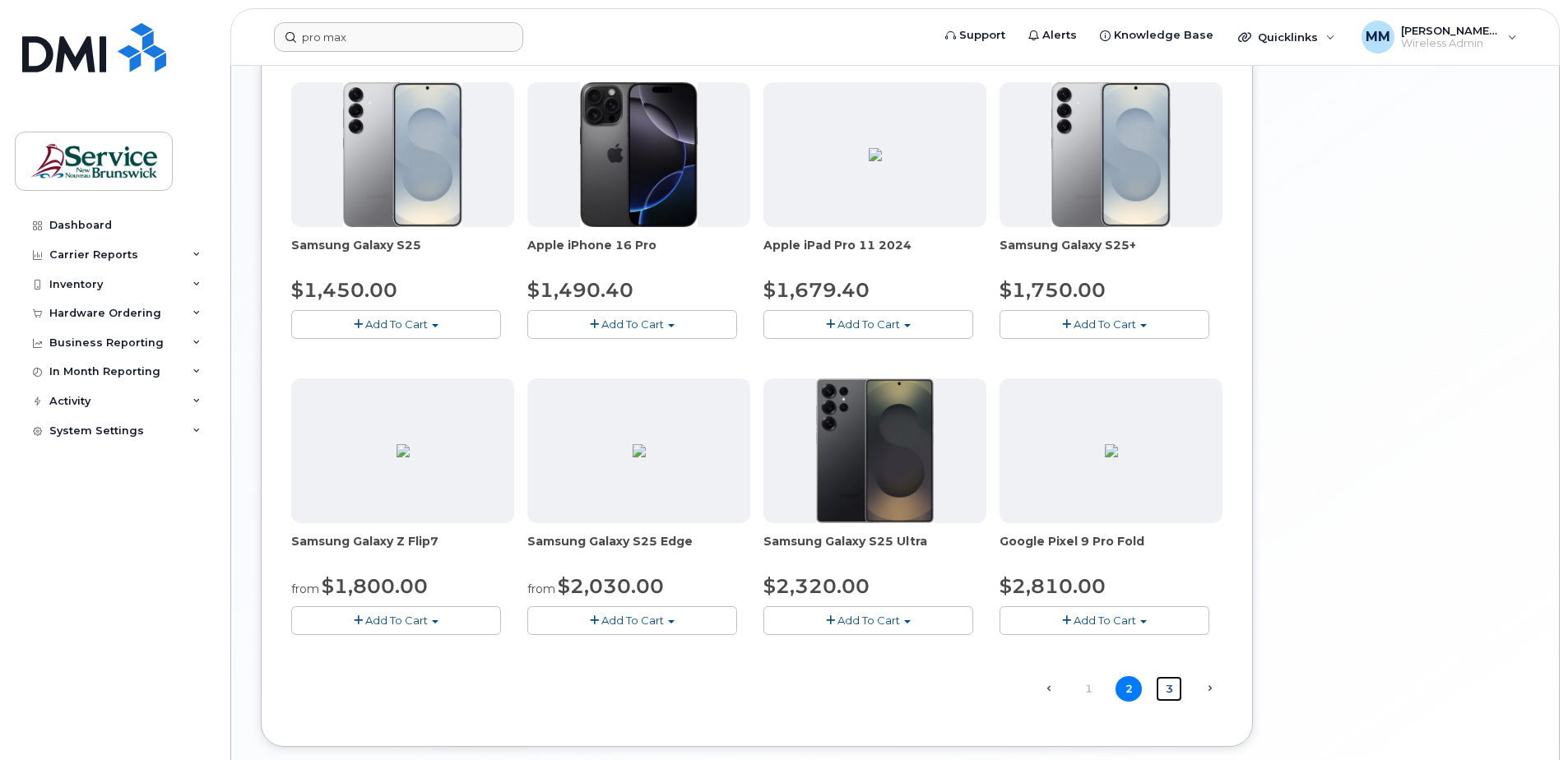
click at [1171, 691] on link "3" at bounding box center [1168, 688] width 26 height 25
